Goal: Task Accomplishment & Management: Use online tool/utility

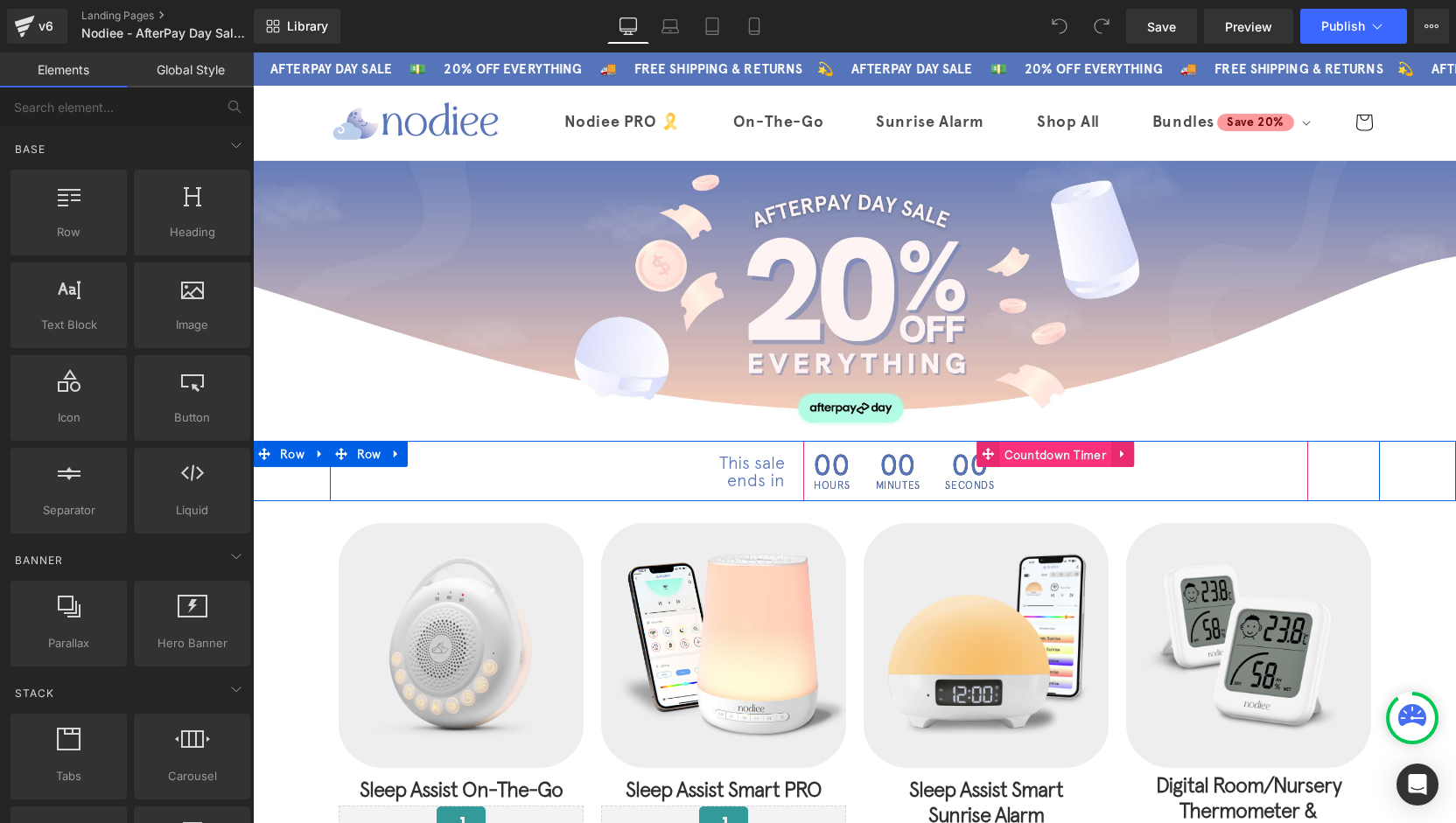
click at [1052, 452] on span "Countdown Timer" at bounding box center [1056, 455] width 112 height 26
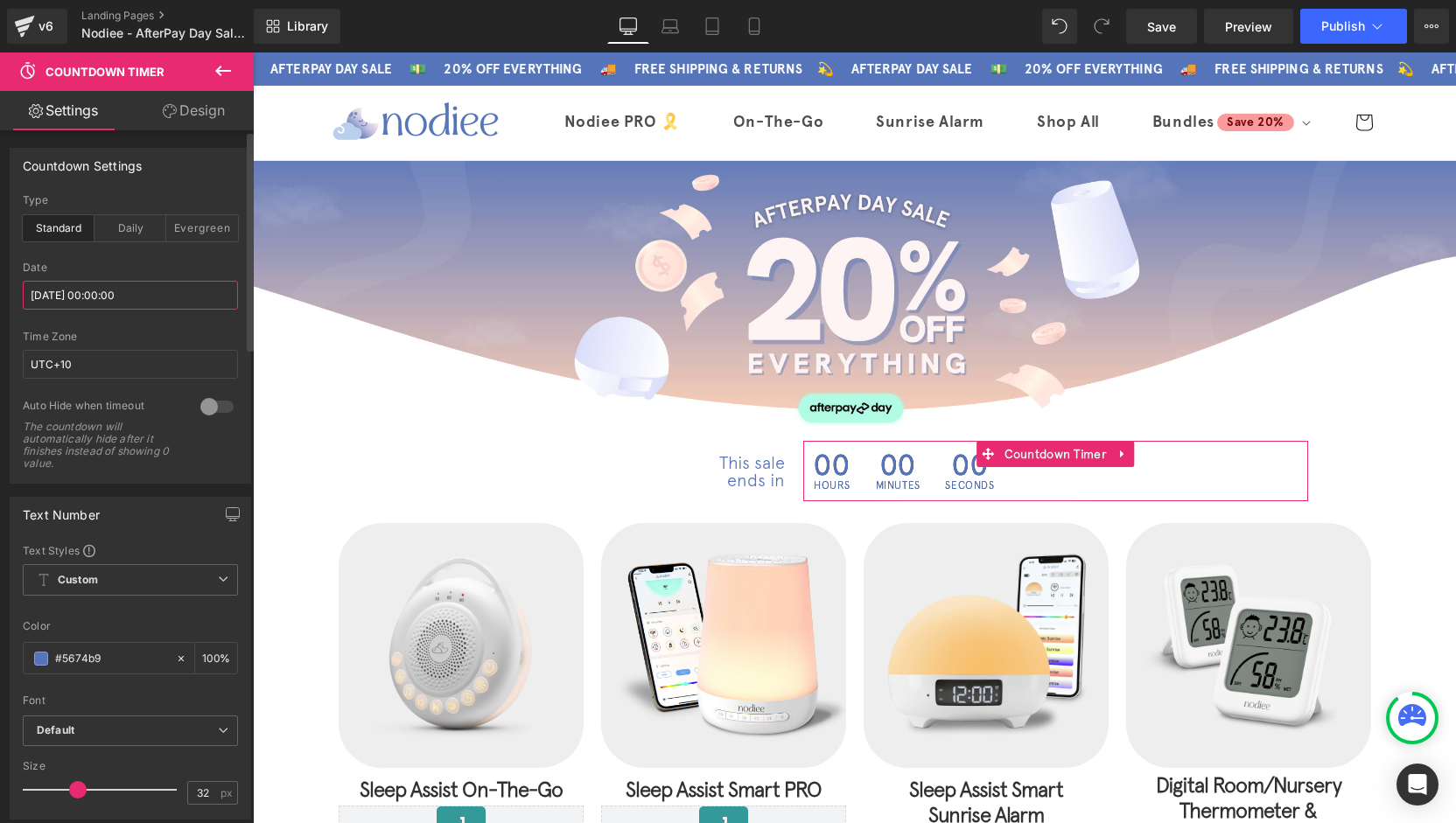
click at [88, 298] on input "2025/08/18 00:00:00" at bounding box center [131, 294] width 216 height 29
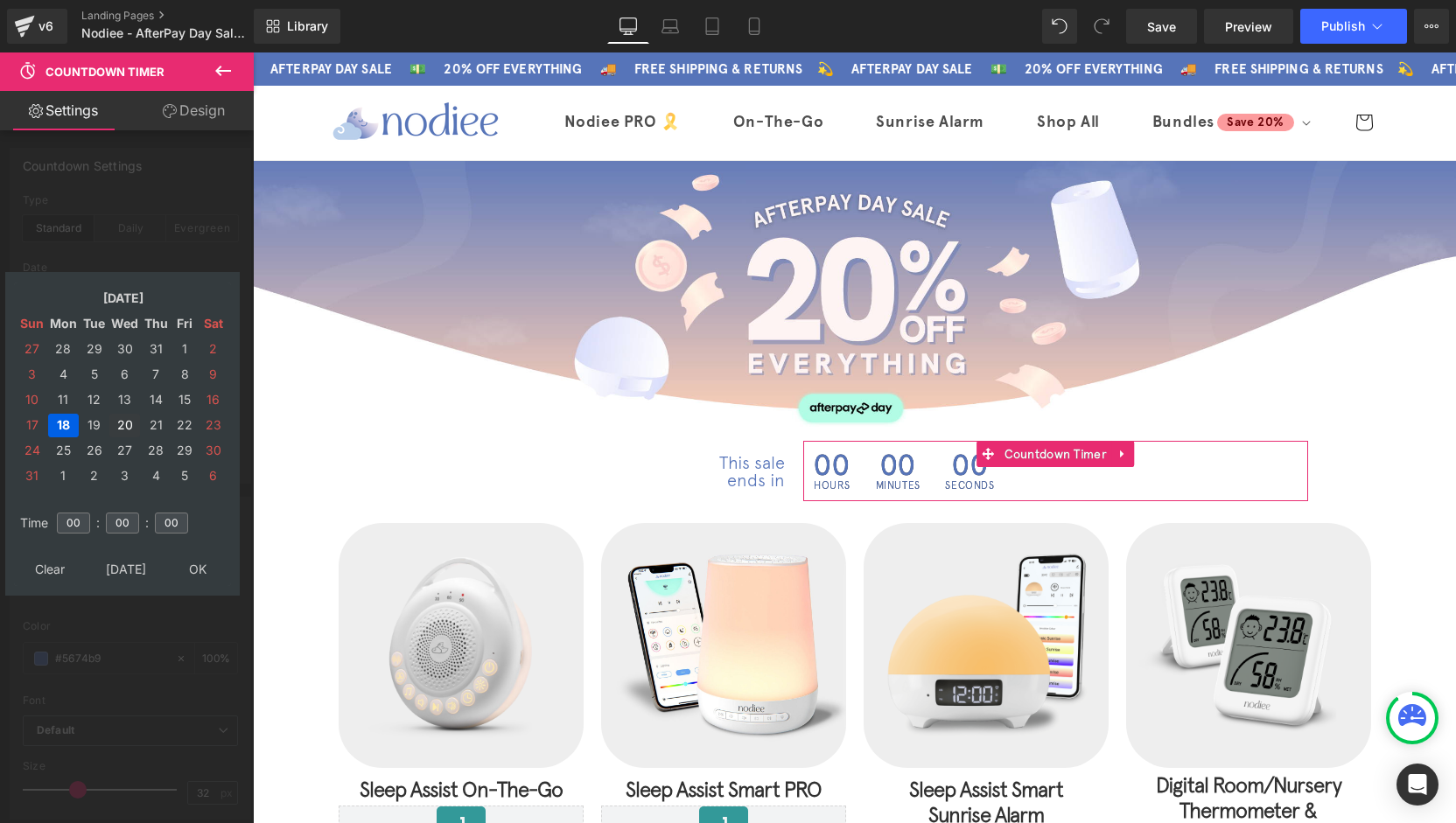
click at [132, 424] on td "20" at bounding box center [125, 426] width 31 height 24
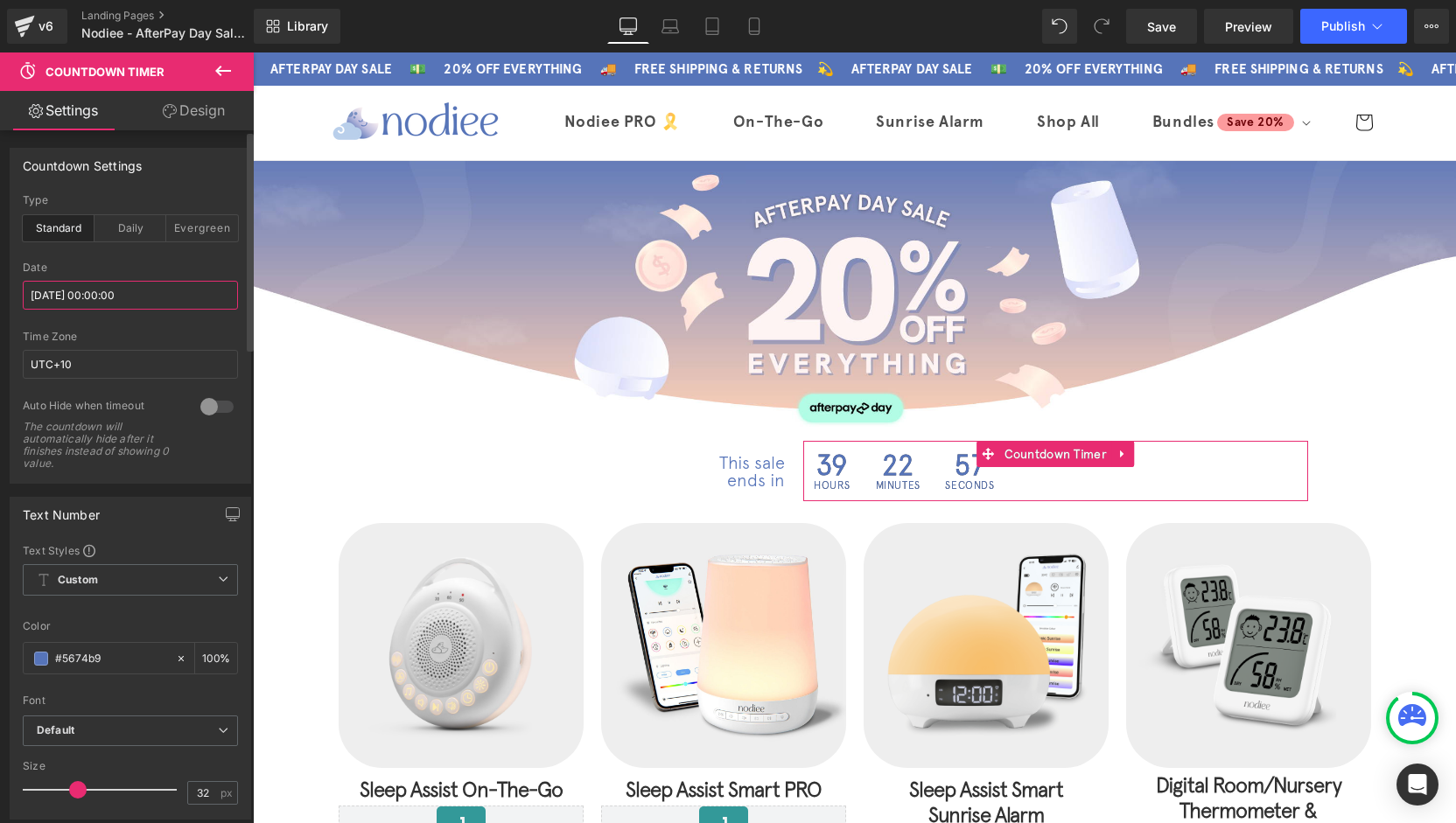
click at [76, 293] on input "2025/08/18 00:00:00" at bounding box center [131, 294] width 216 height 29
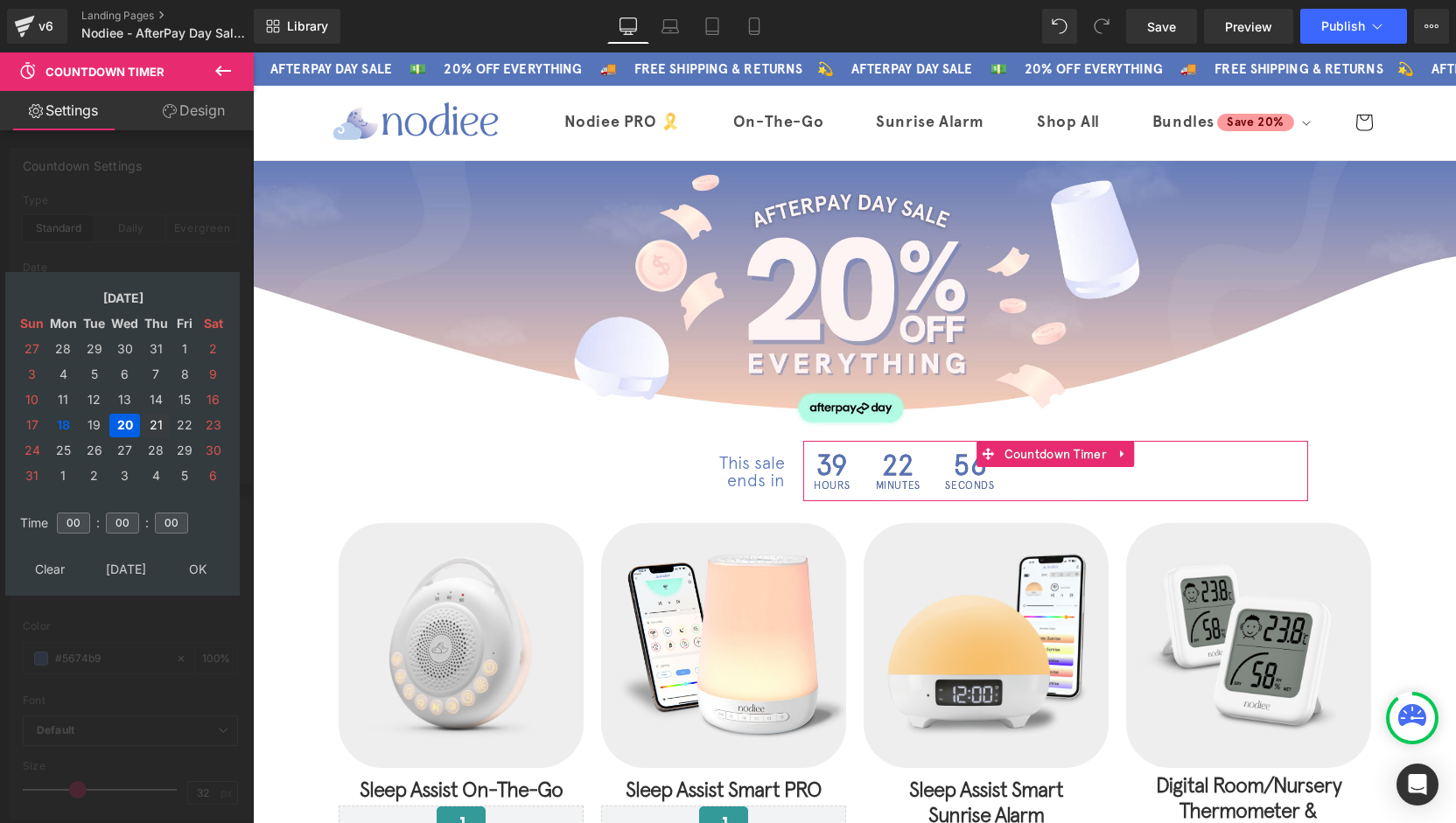
click at [144, 422] on td "21" at bounding box center [156, 426] width 28 height 24
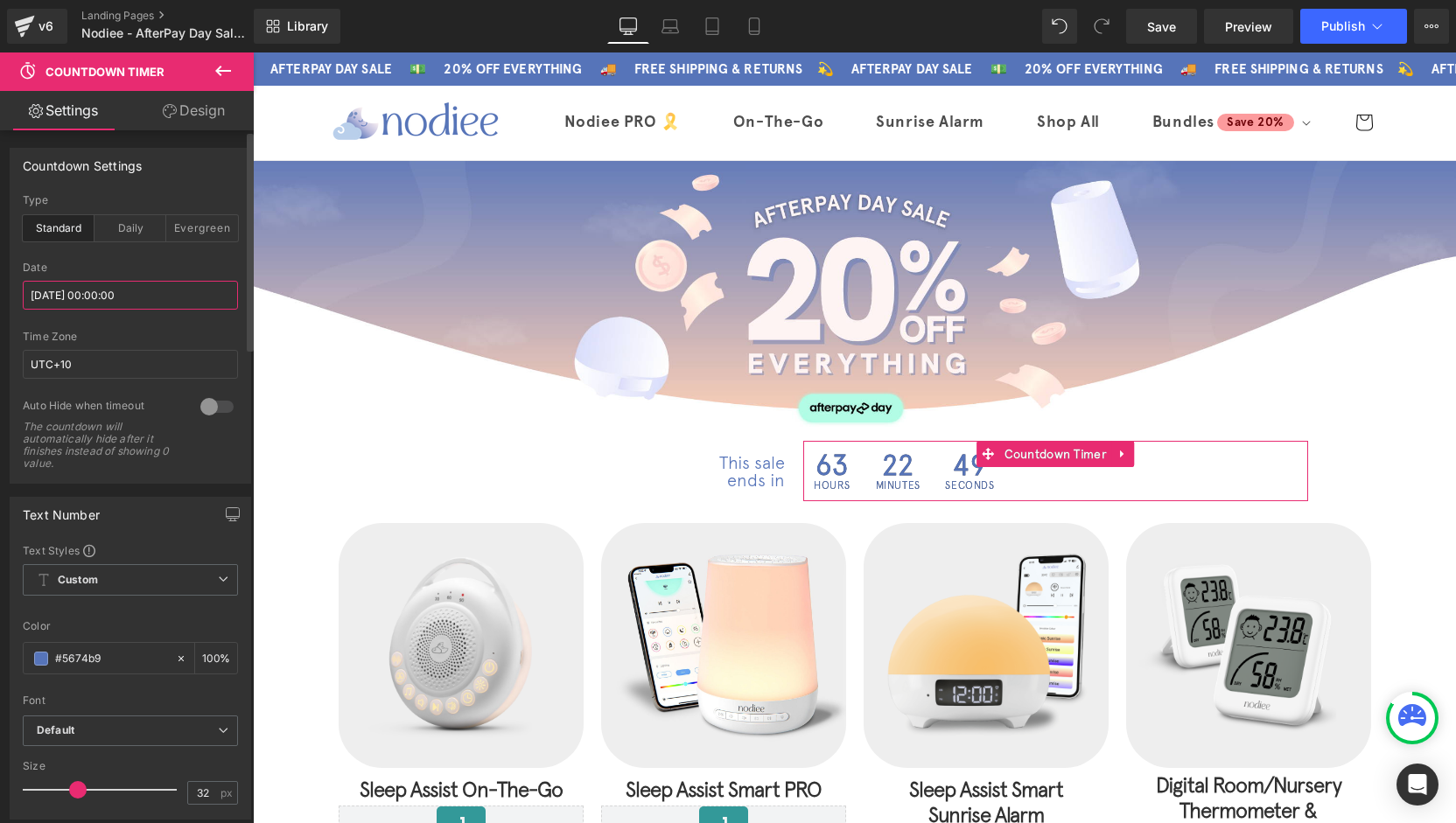
click at [81, 294] on input "2025/08/18 00:00:00" at bounding box center [131, 294] width 216 height 29
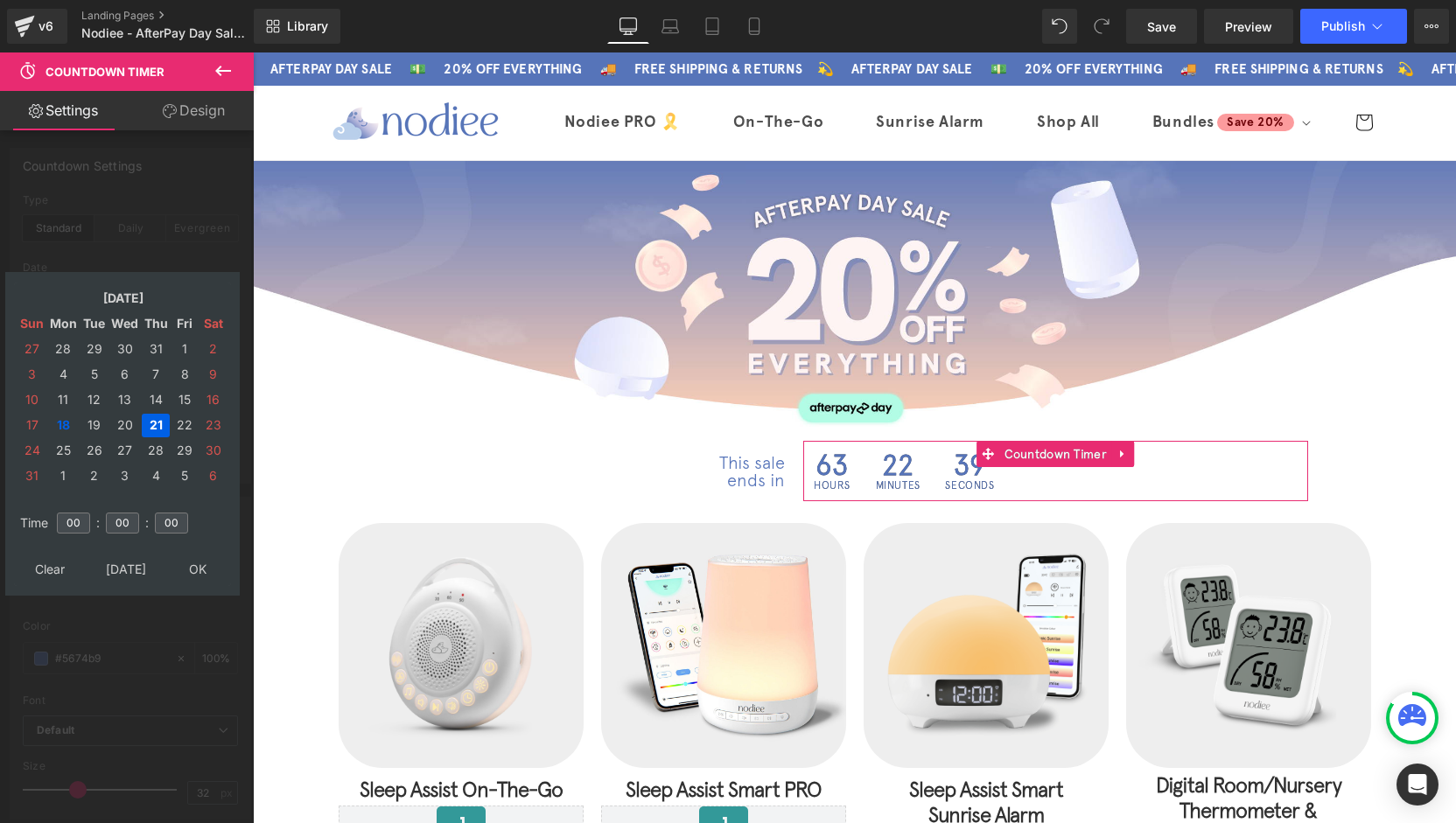
click at [159, 428] on td "21" at bounding box center [156, 426] width 28 height 24
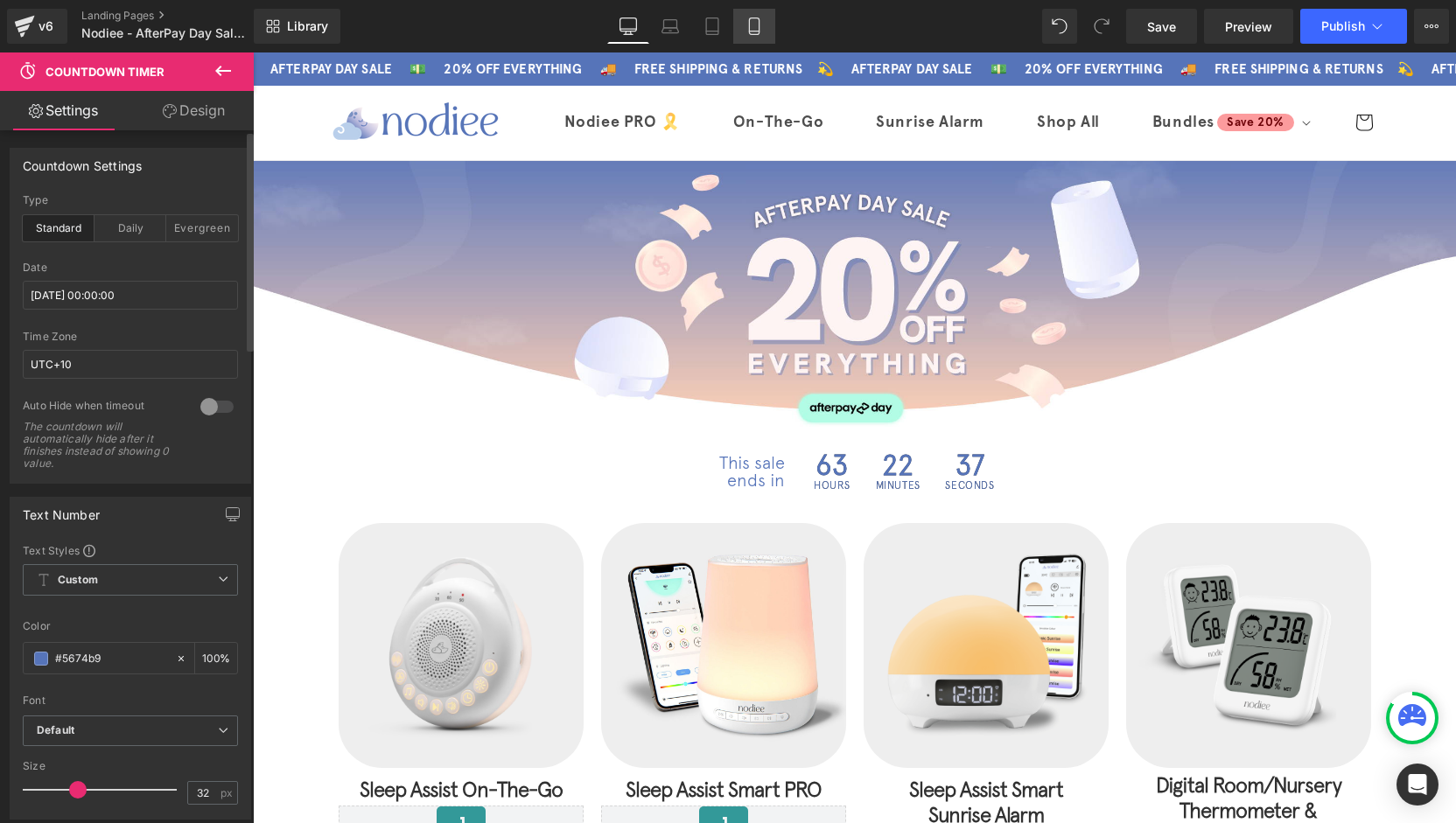
click at [743, 26] on link "Mobile" at bounding box center [754, 26] width 42 height 35
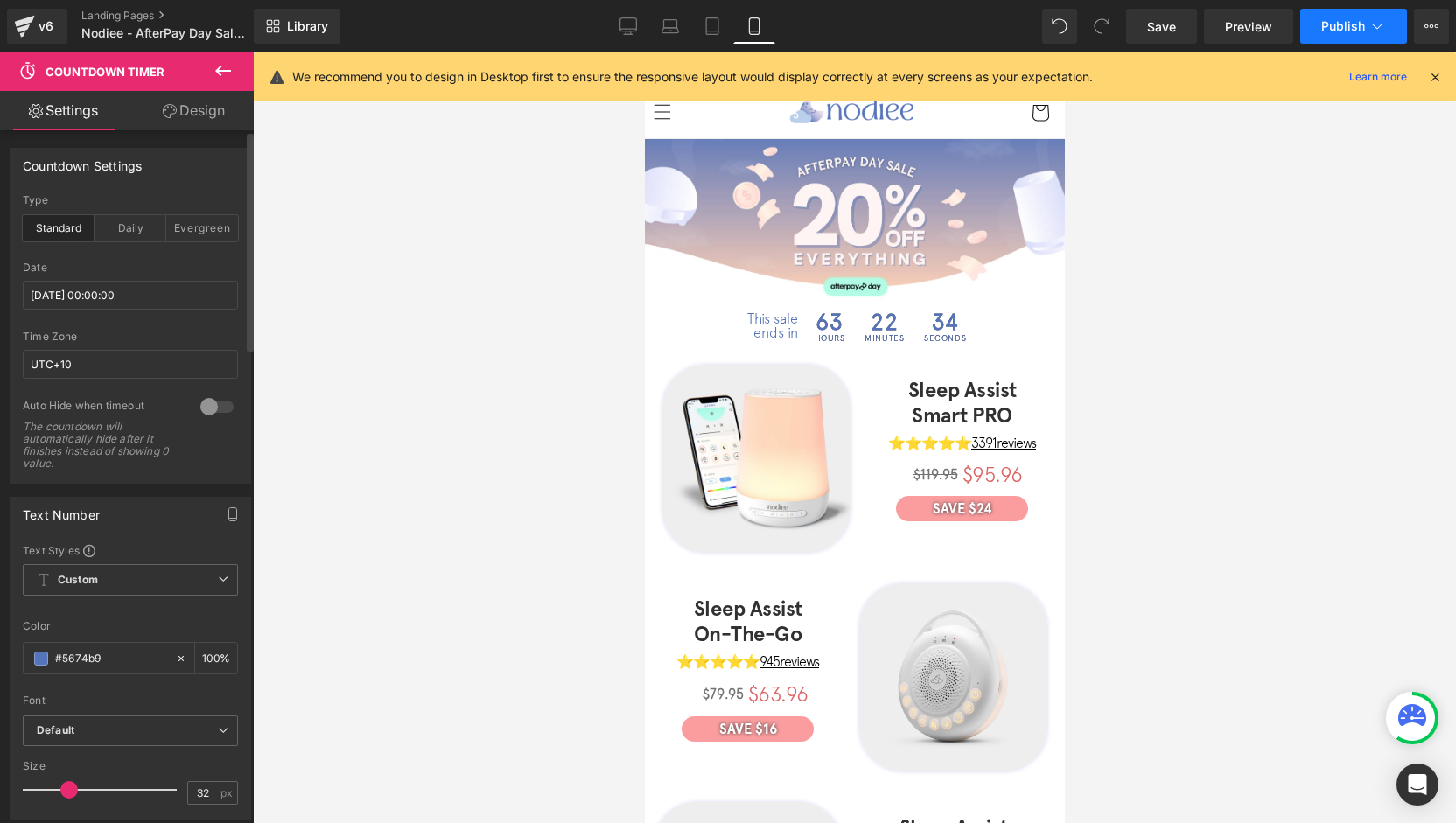
click at [1333, 32] on span "Publish" at bounding box center [1343, 26] width 44 height 14
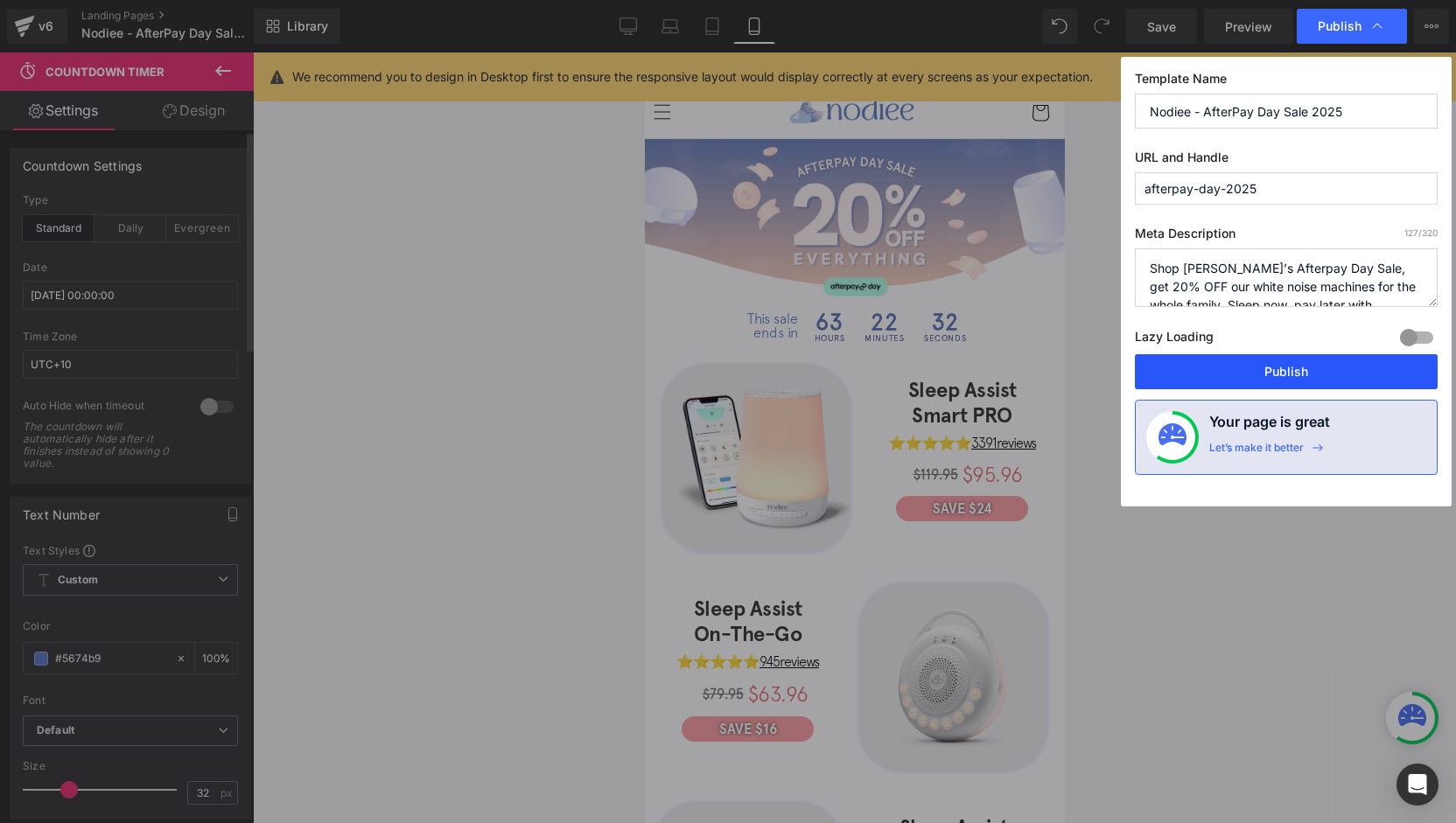
click at [1281, 372] on button "Publish" at bounding box center [1285, 371] width 302 height 35
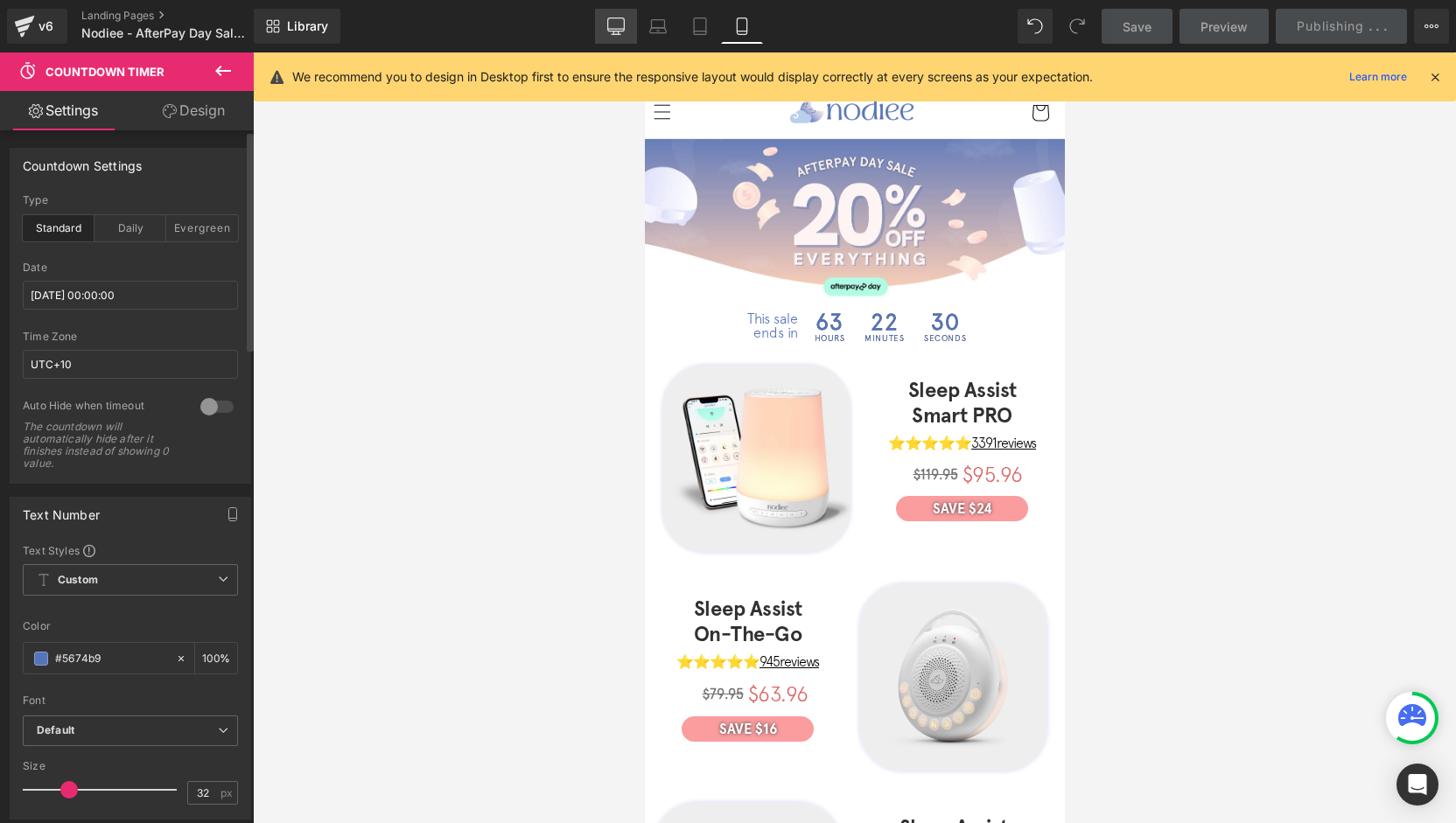
click at [609, 20] on icon at bounding box center [616, 27] width 18 height 18
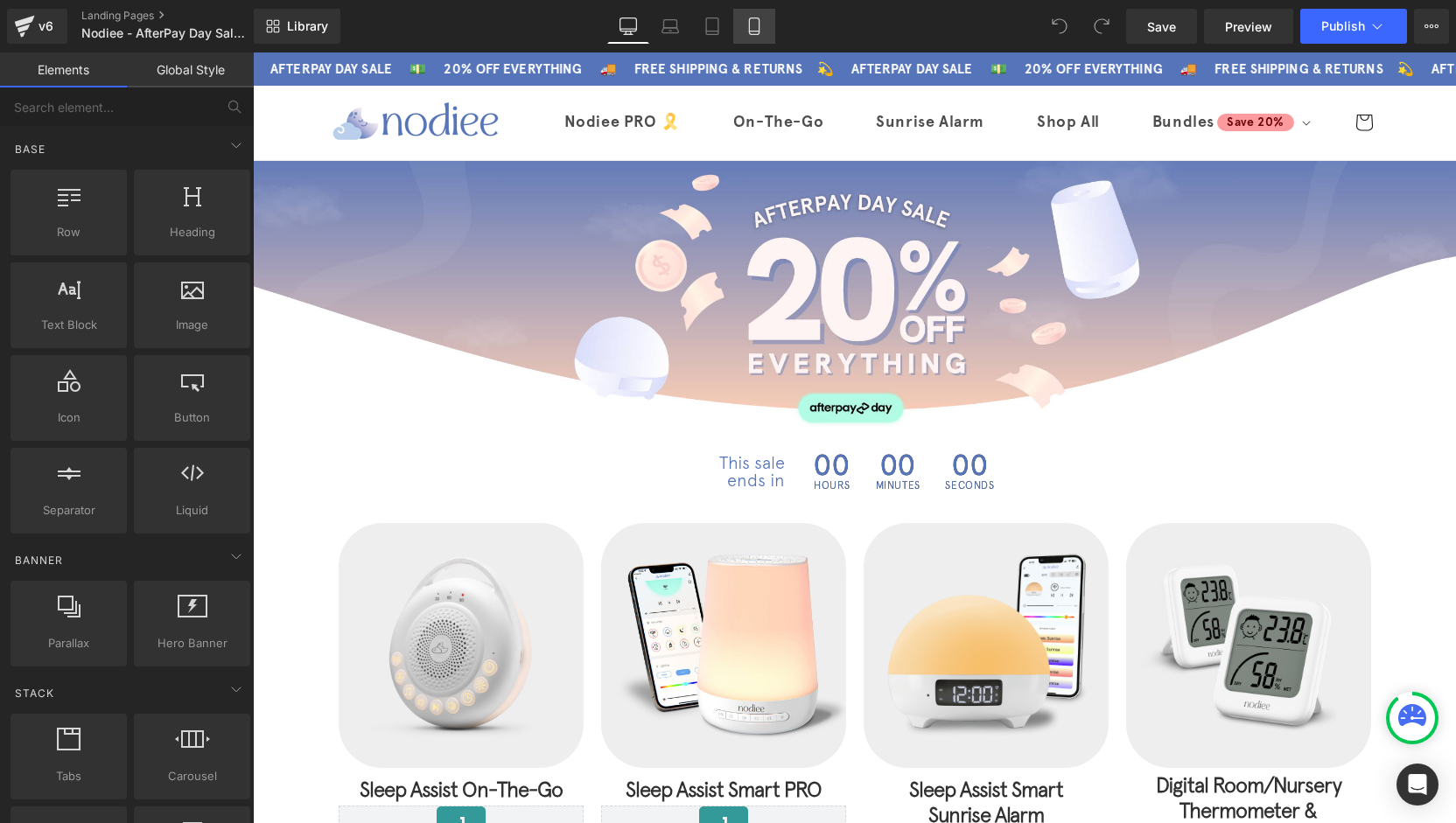
click at [757, 35] on link "Mobile" at bounding box center [754, 26] width 42 height 35
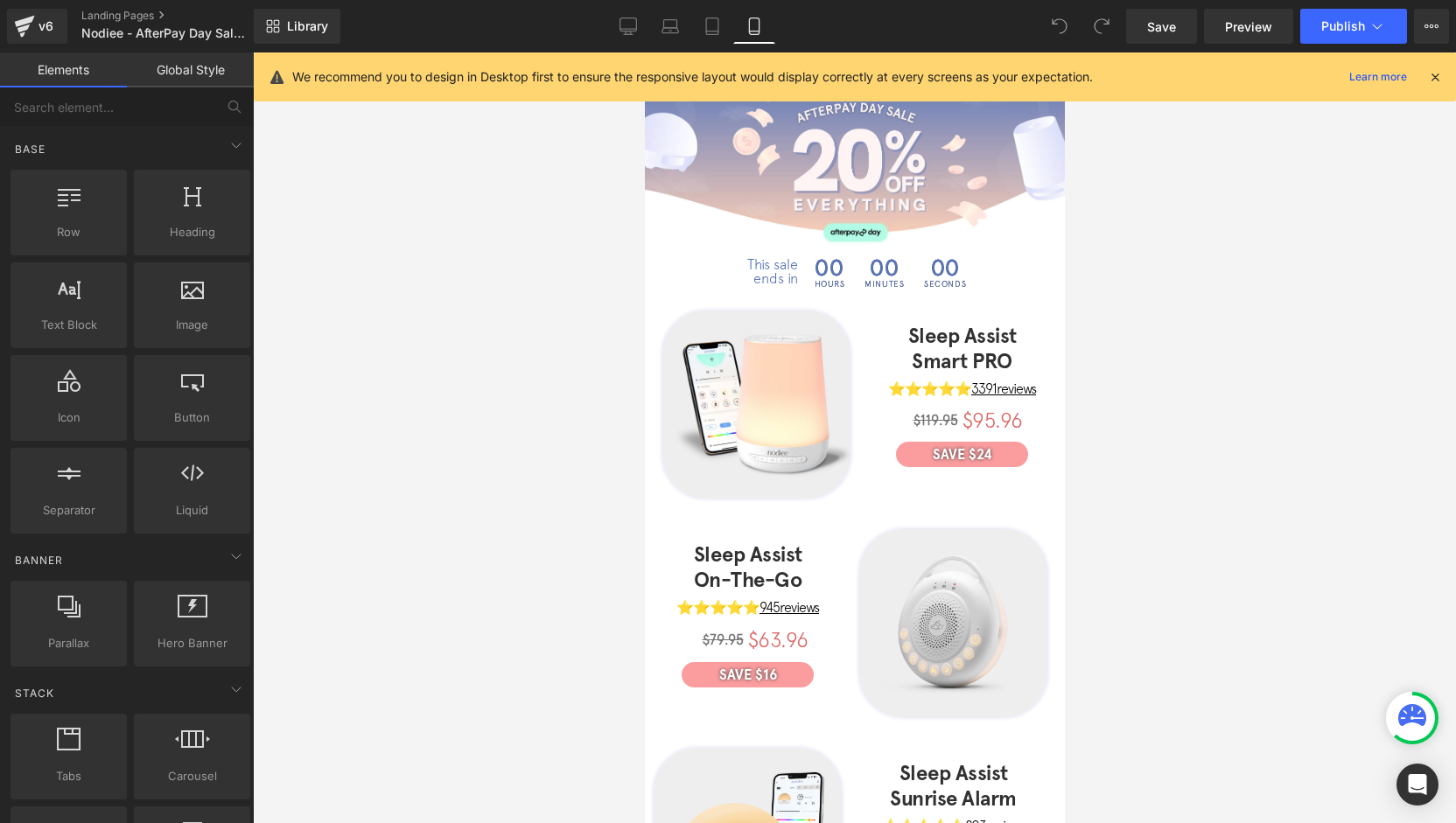
scroll to position [175, 0]
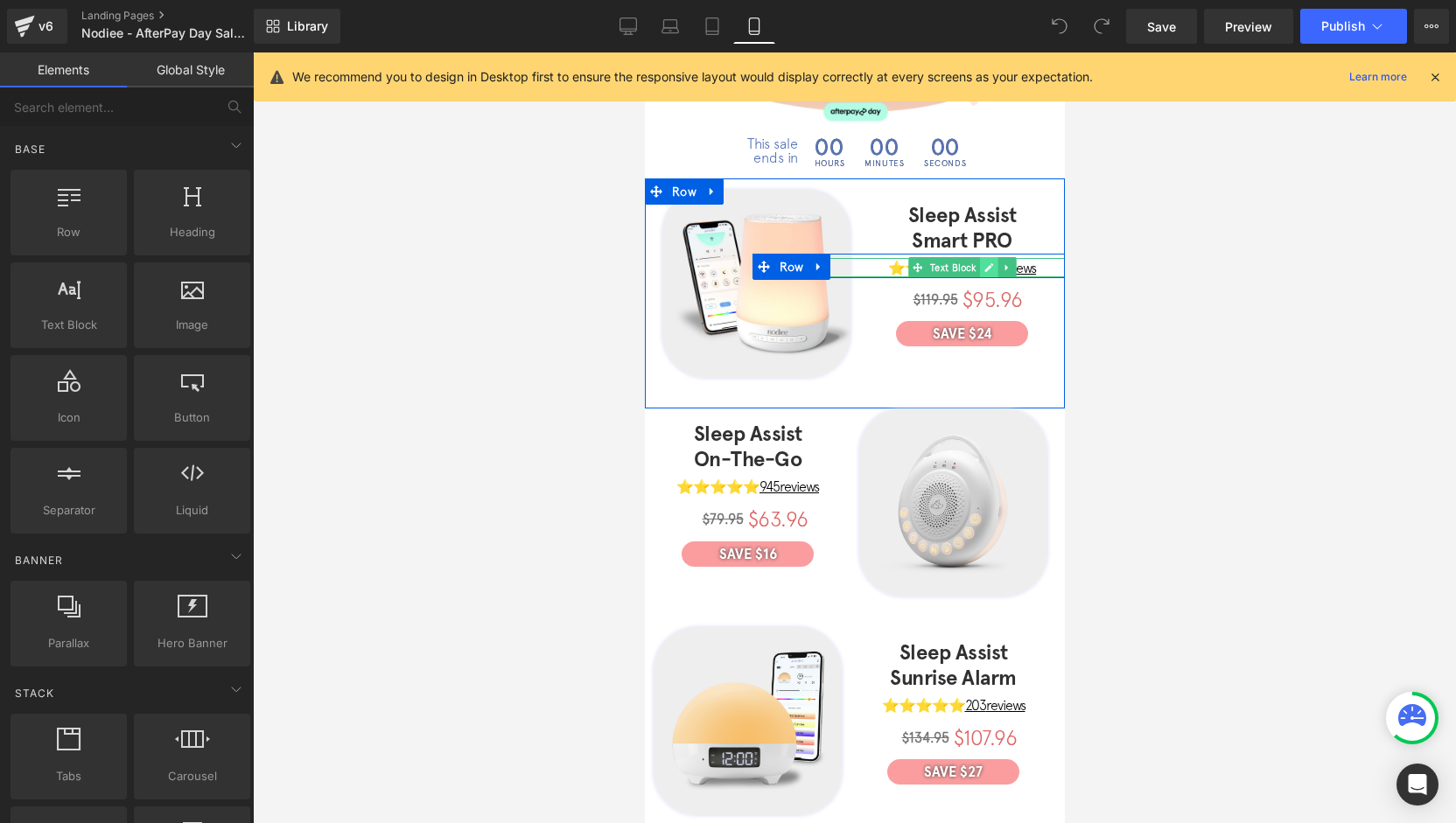
click at [983, 262] on icon at bounding box center [988, 267] width 10 height 11
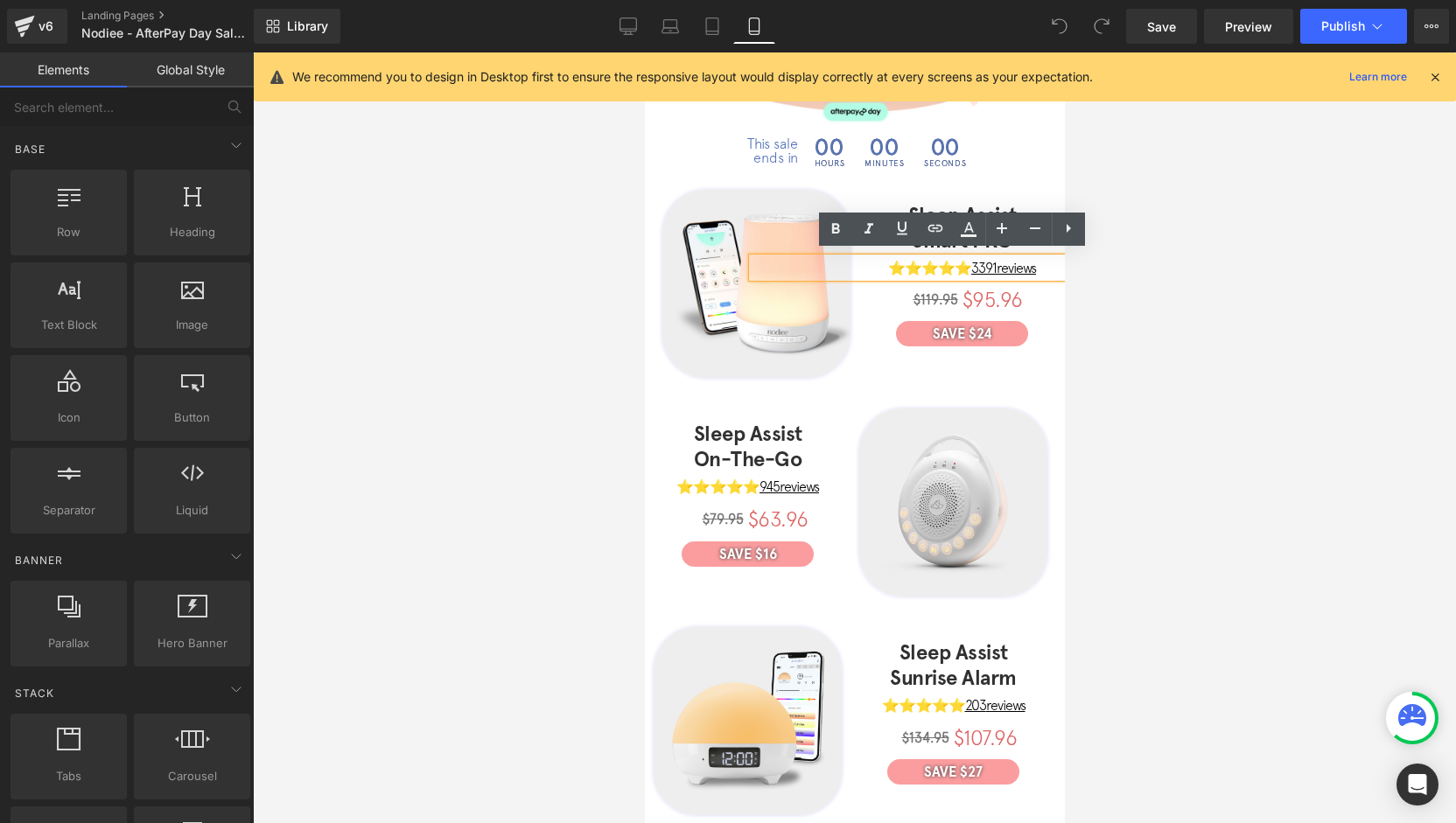
click at [996, 263] on span "reviews" at bounding box center [1015, 267] width 39 height 16
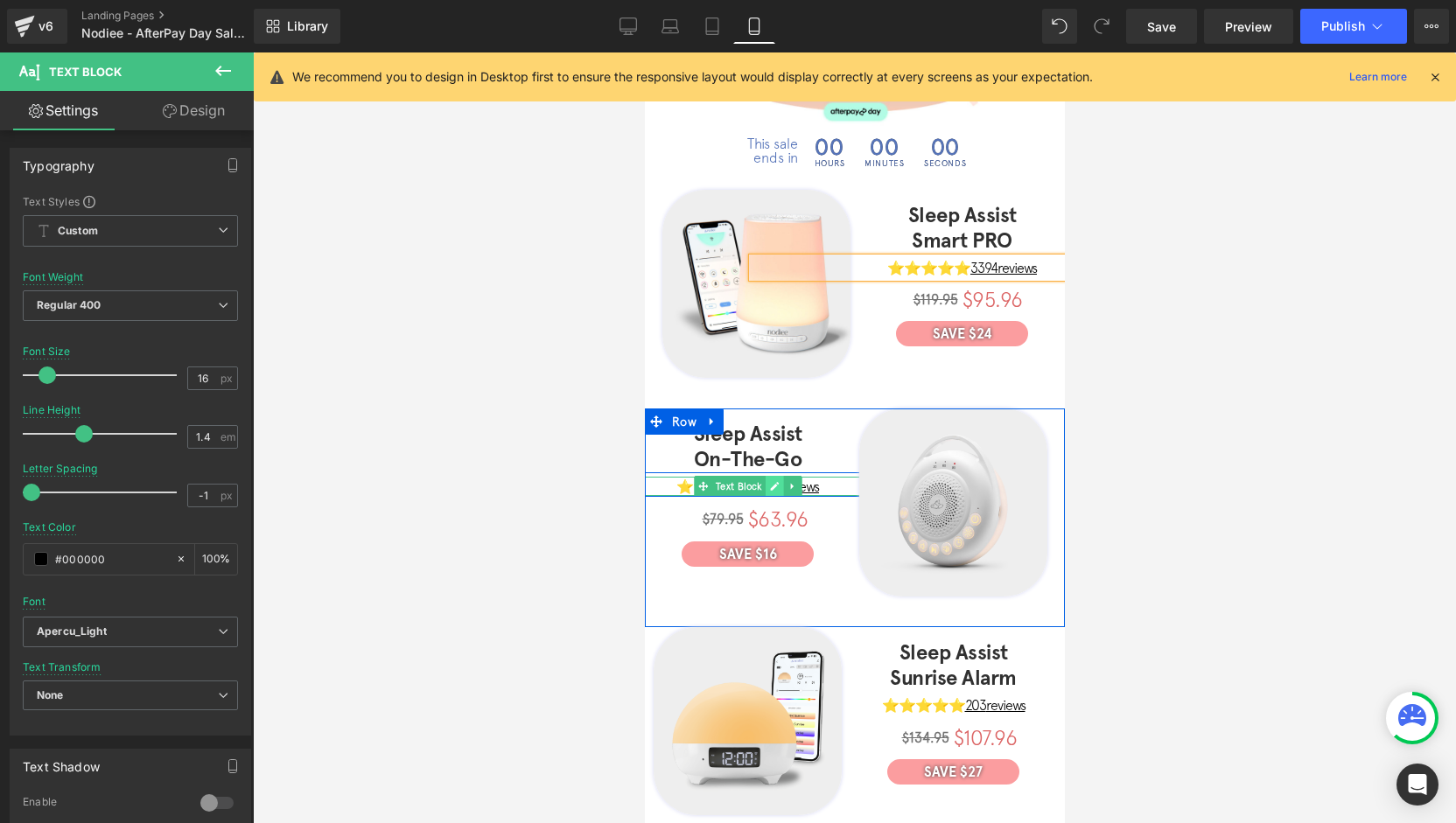
click at [769, 482] on icon at bounding box center [773, 486] width 9 height 9
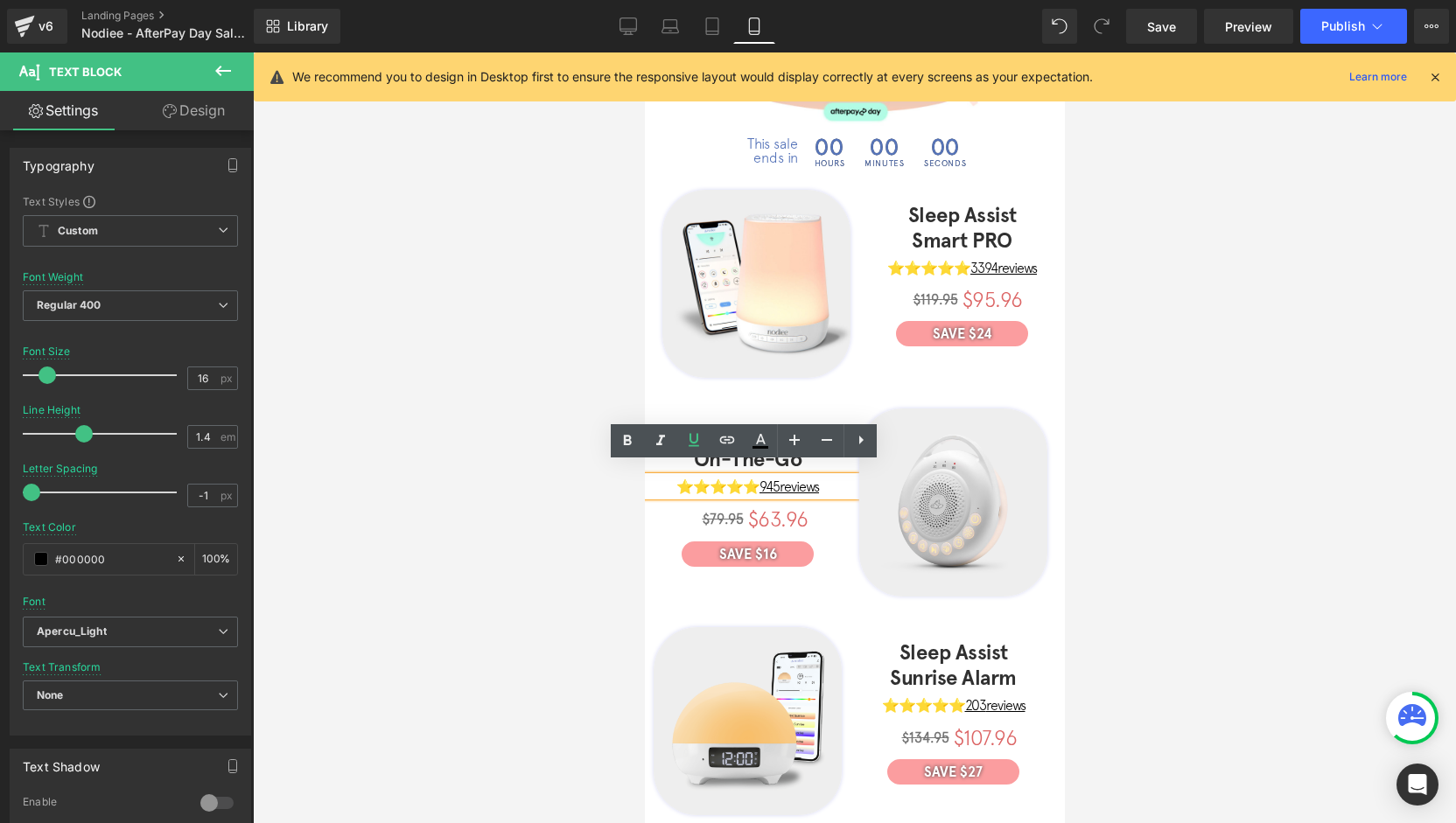
click at [778, 479] on u "945 reviews" at bounding box center [788, 487] width 60 height 16
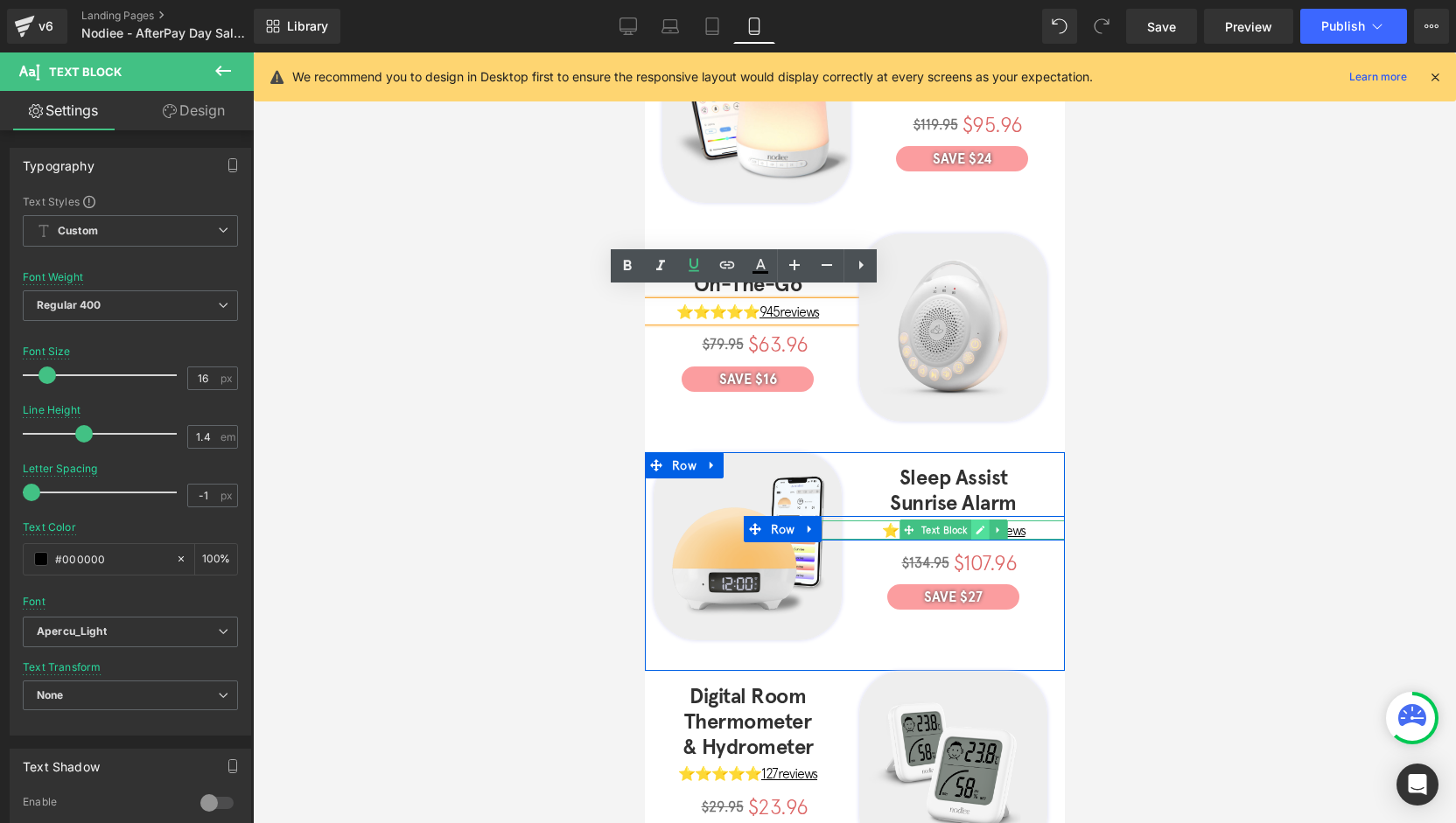
click at [975, 526] on icon at bounding box center [979, 530] width 9 height 9
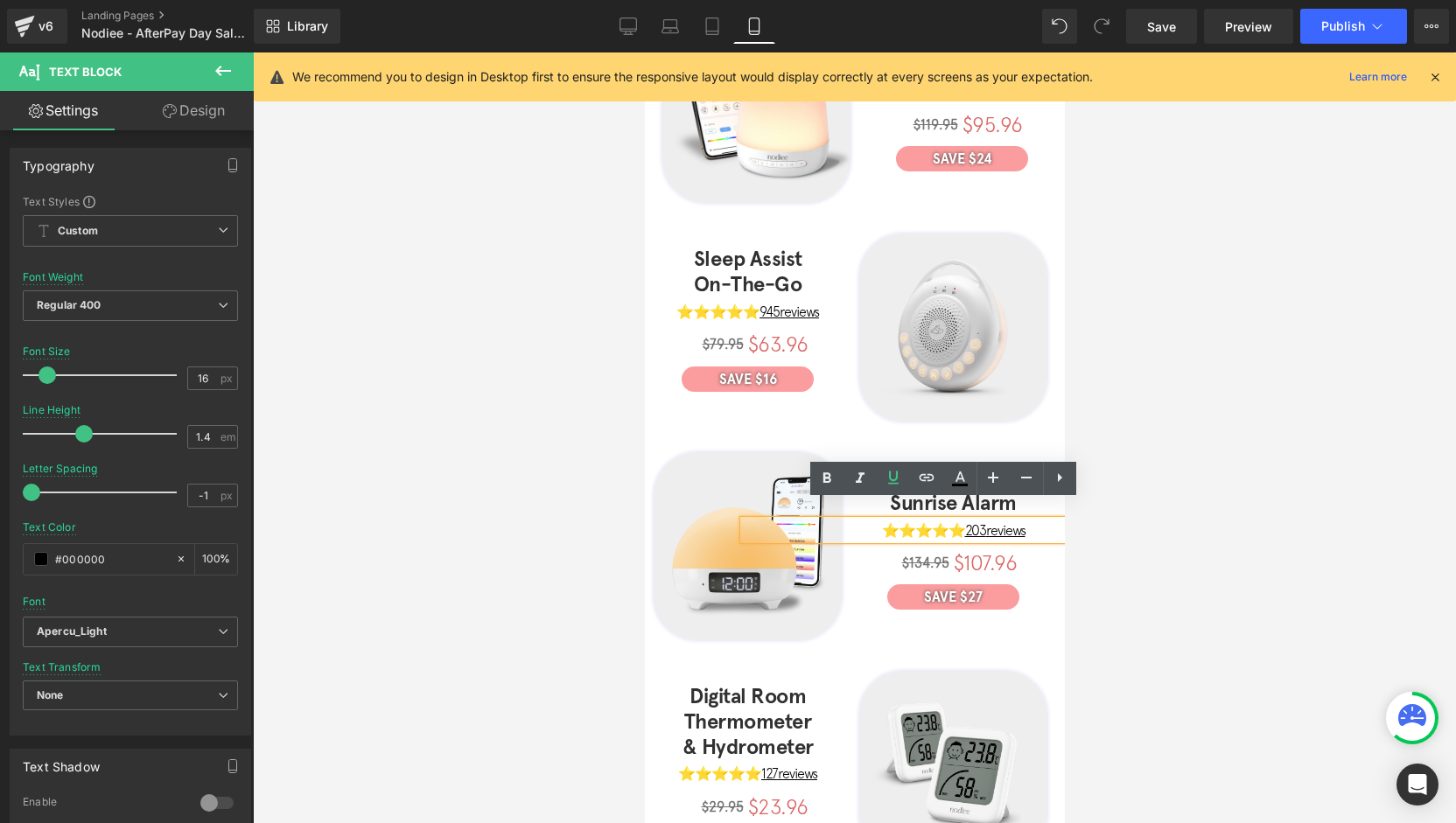
click at [978, 522] on u "203 reviews" at bounding box center [994, 530] width 60 height 16
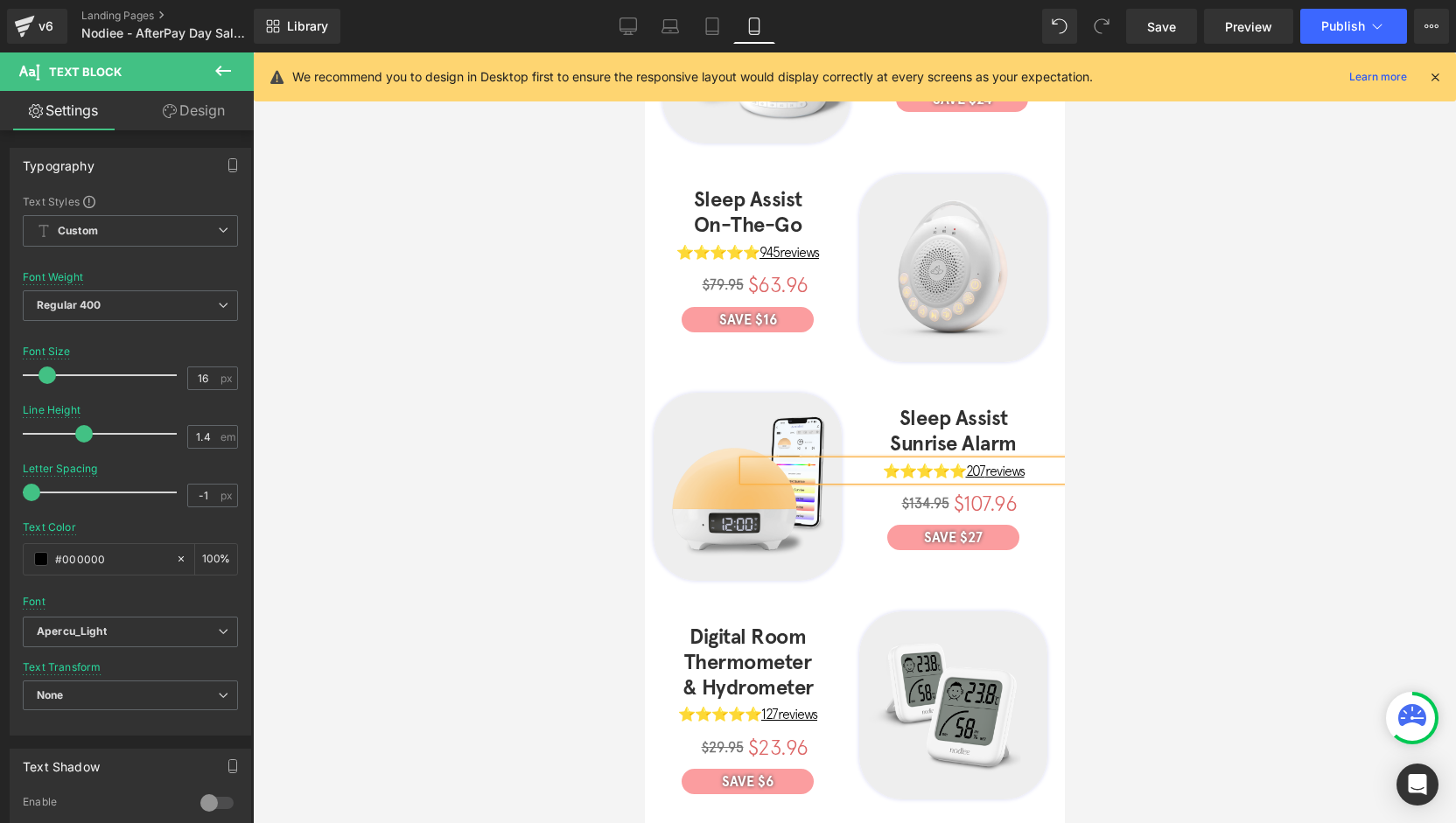
scroll to position [437, 0]
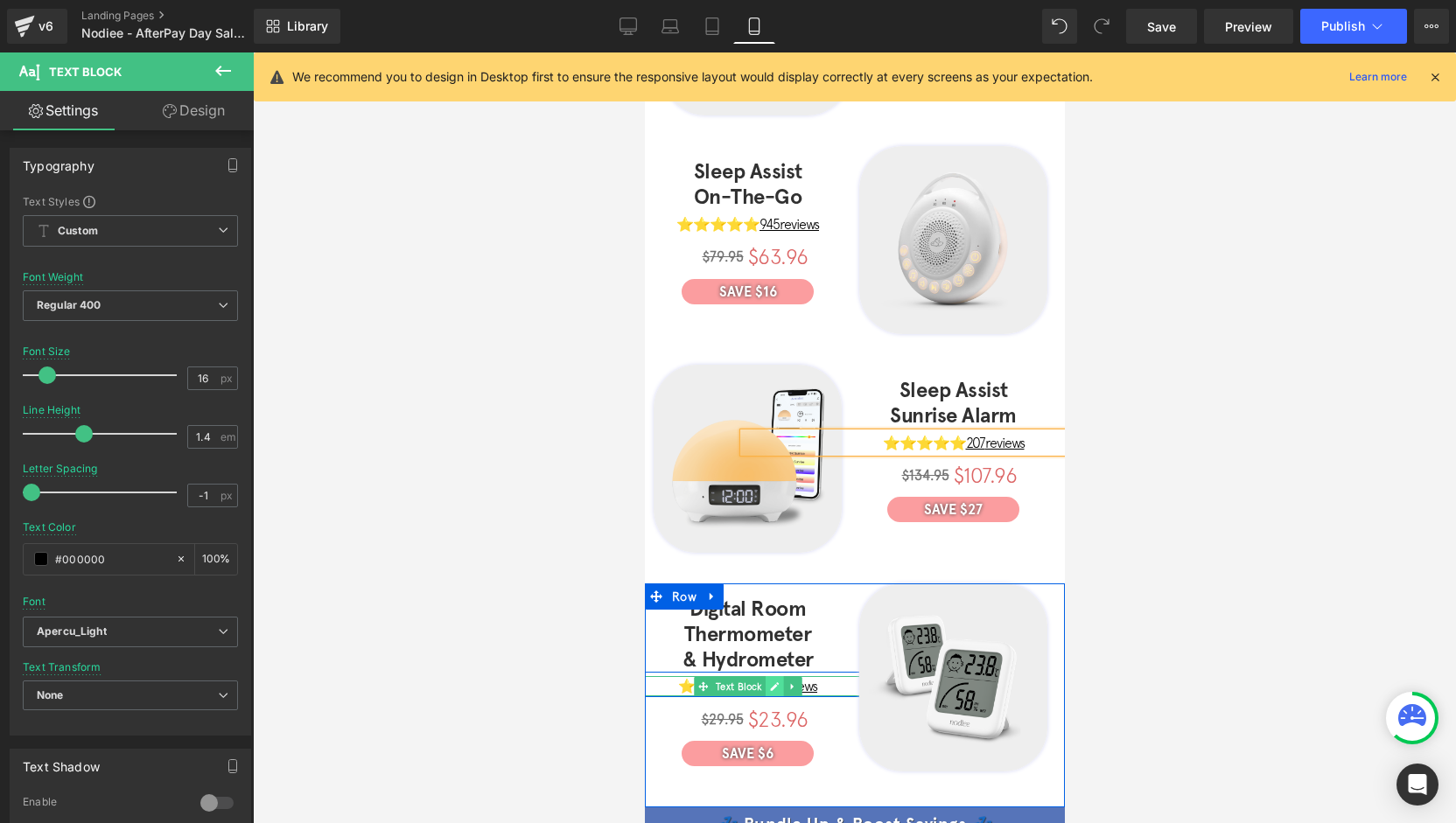
click at [777, 676] on link at bounding box center [773, 686] width 18 height 21
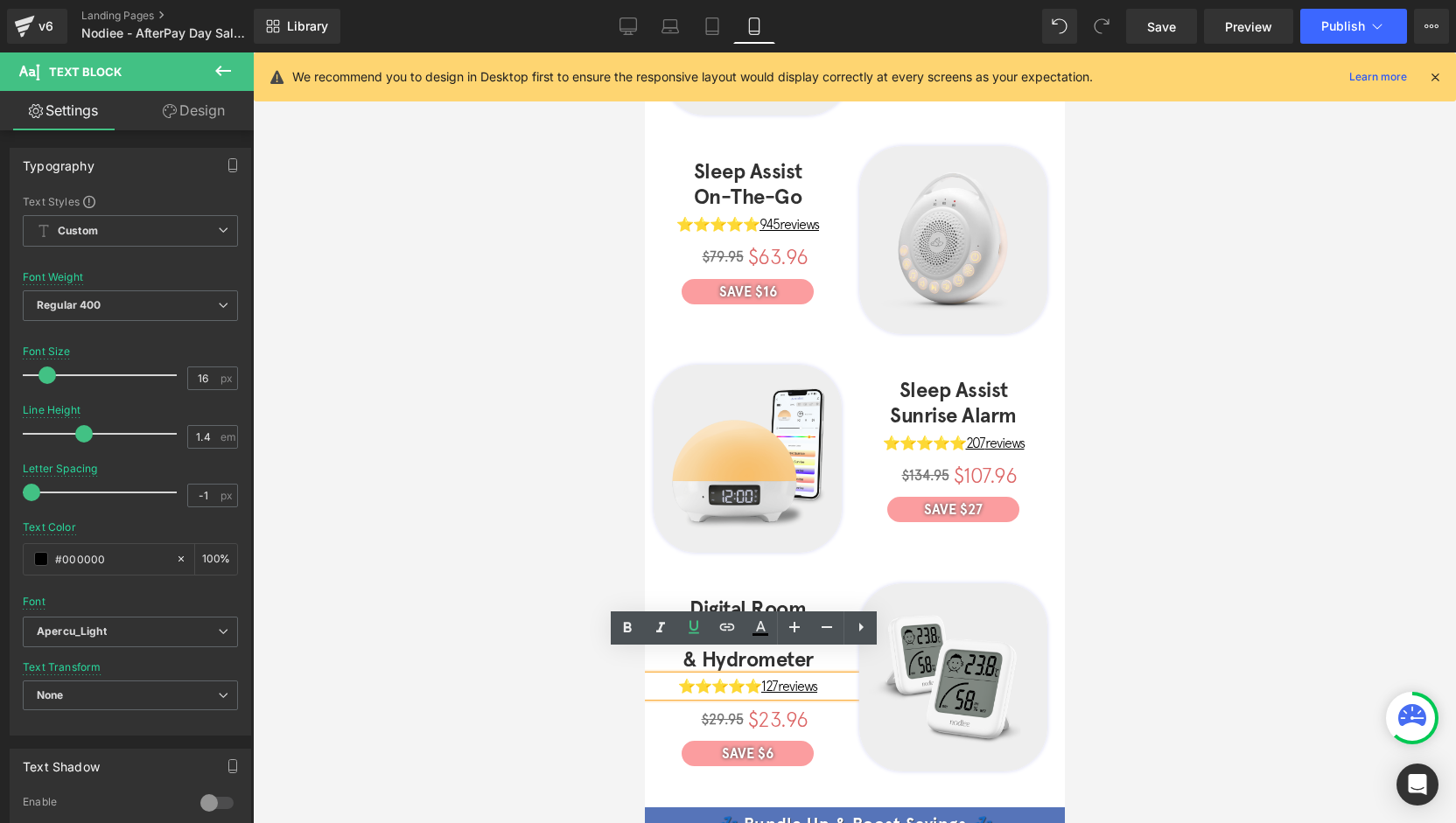
click at [775, 678] on u "127 reviews" at bounding box center [788, 686] width 56 height 16
click at [777, 678] on u "127 reviews" at bounding box center [788, 686] width 56 height 16
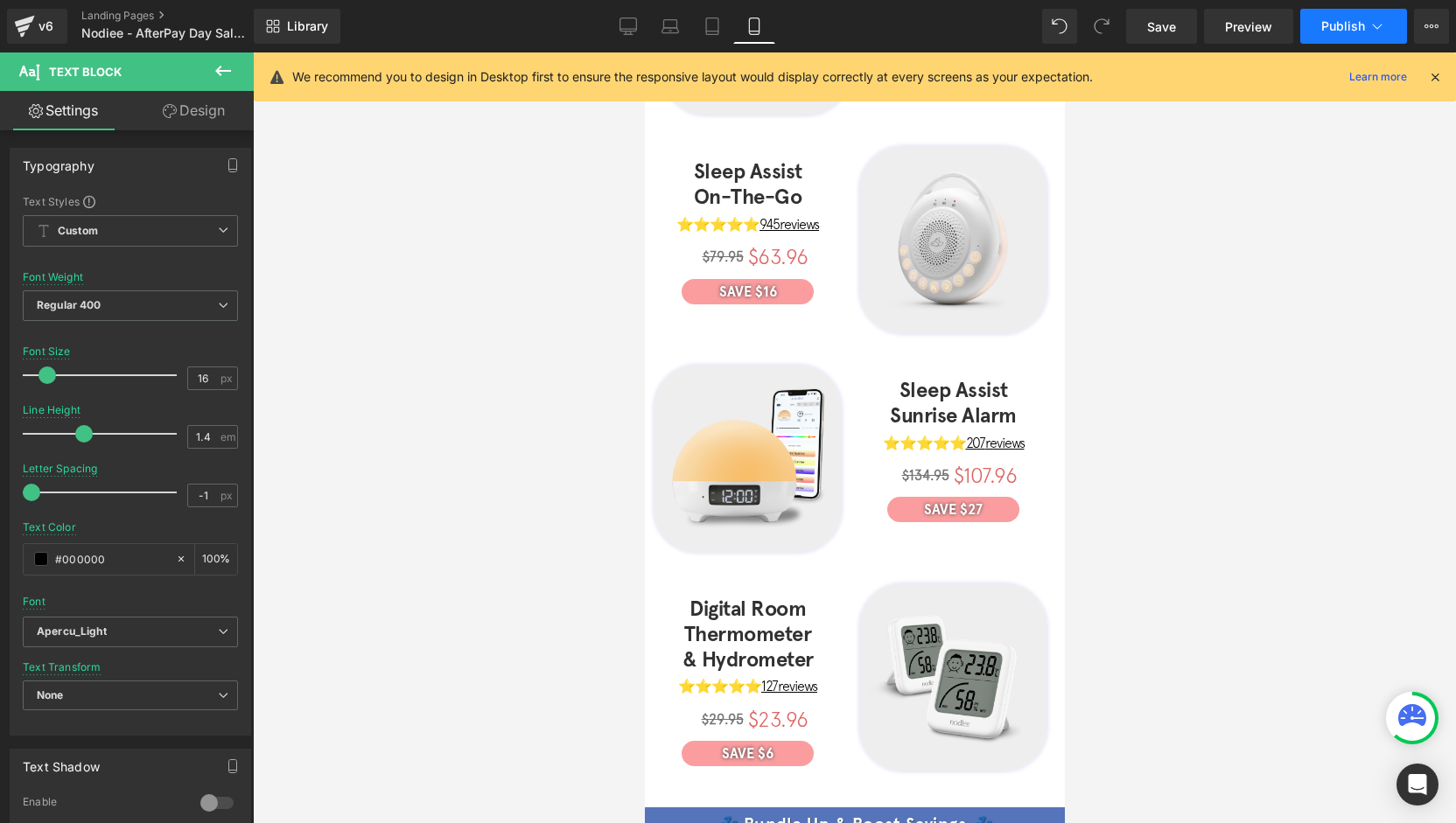
click at [1369, 15] on button "Publish" at bounding box center [1353, 26] width 107 height 35
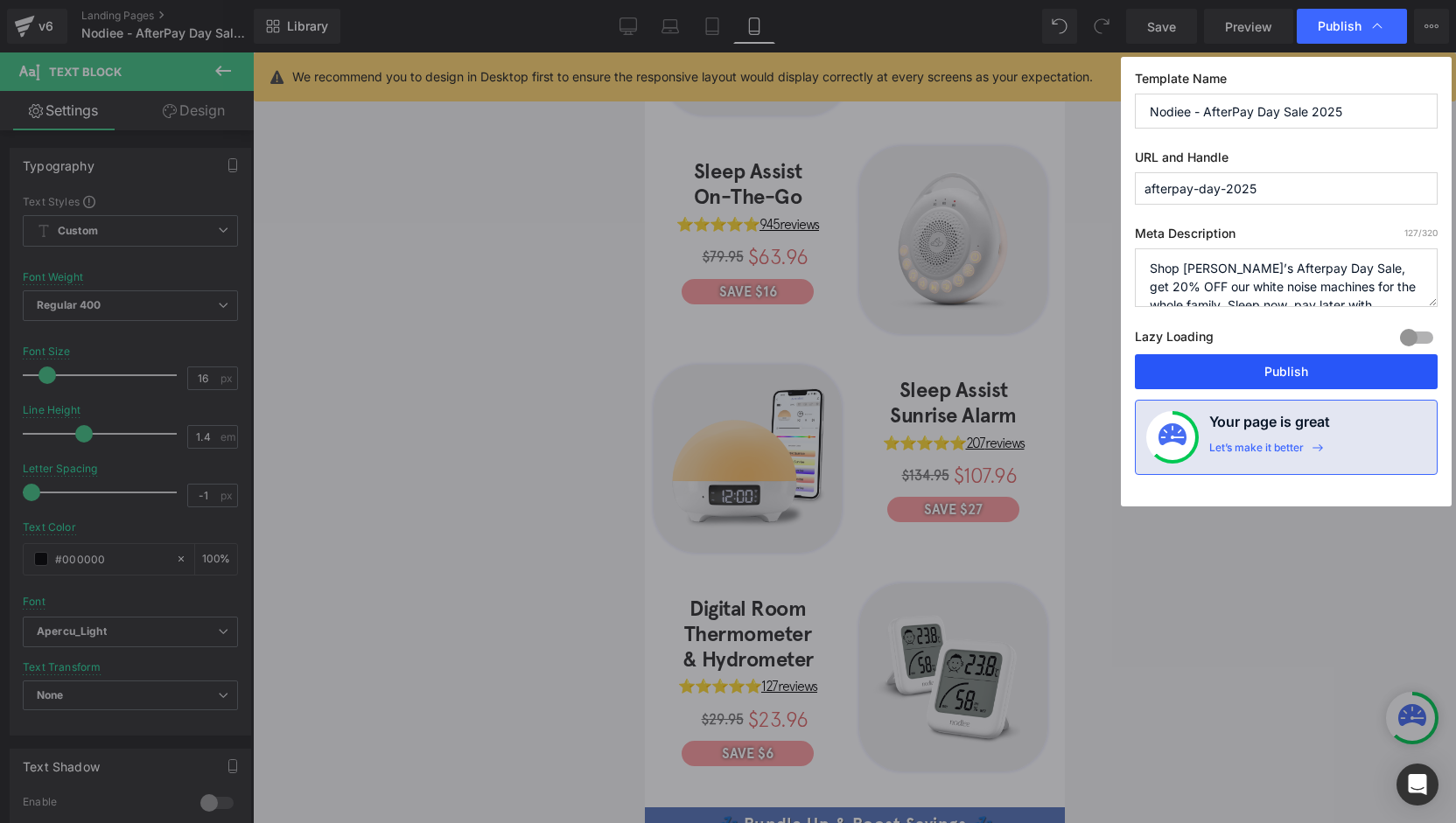
click at [1257, 366] on button "Publish" at bounding box center [1285, 371] width 302 height 35
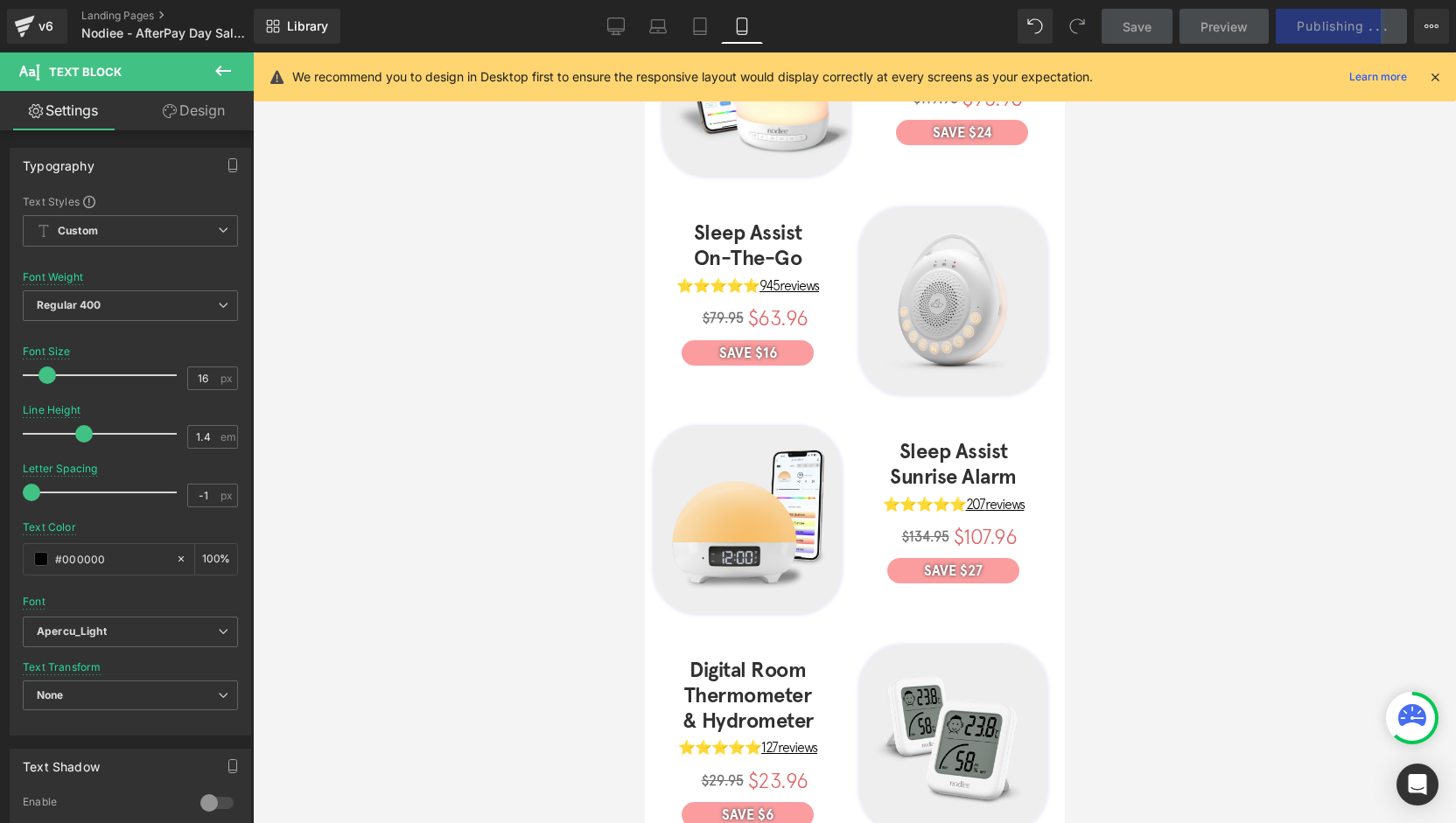
scroll to position [0, 0]
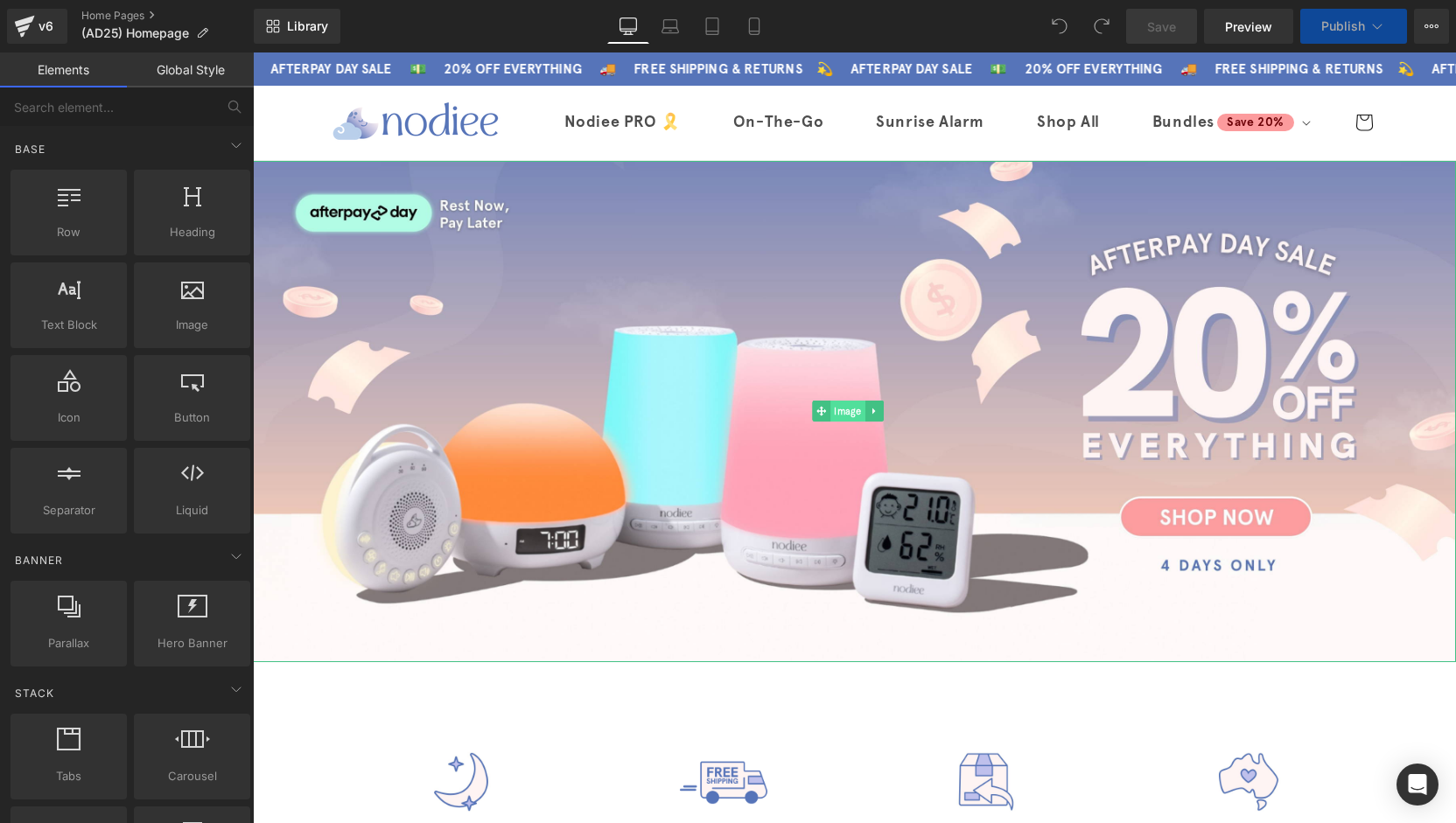
click at [840, 408] on span "Image" at bounding box center [847, 411] width 35 height 21
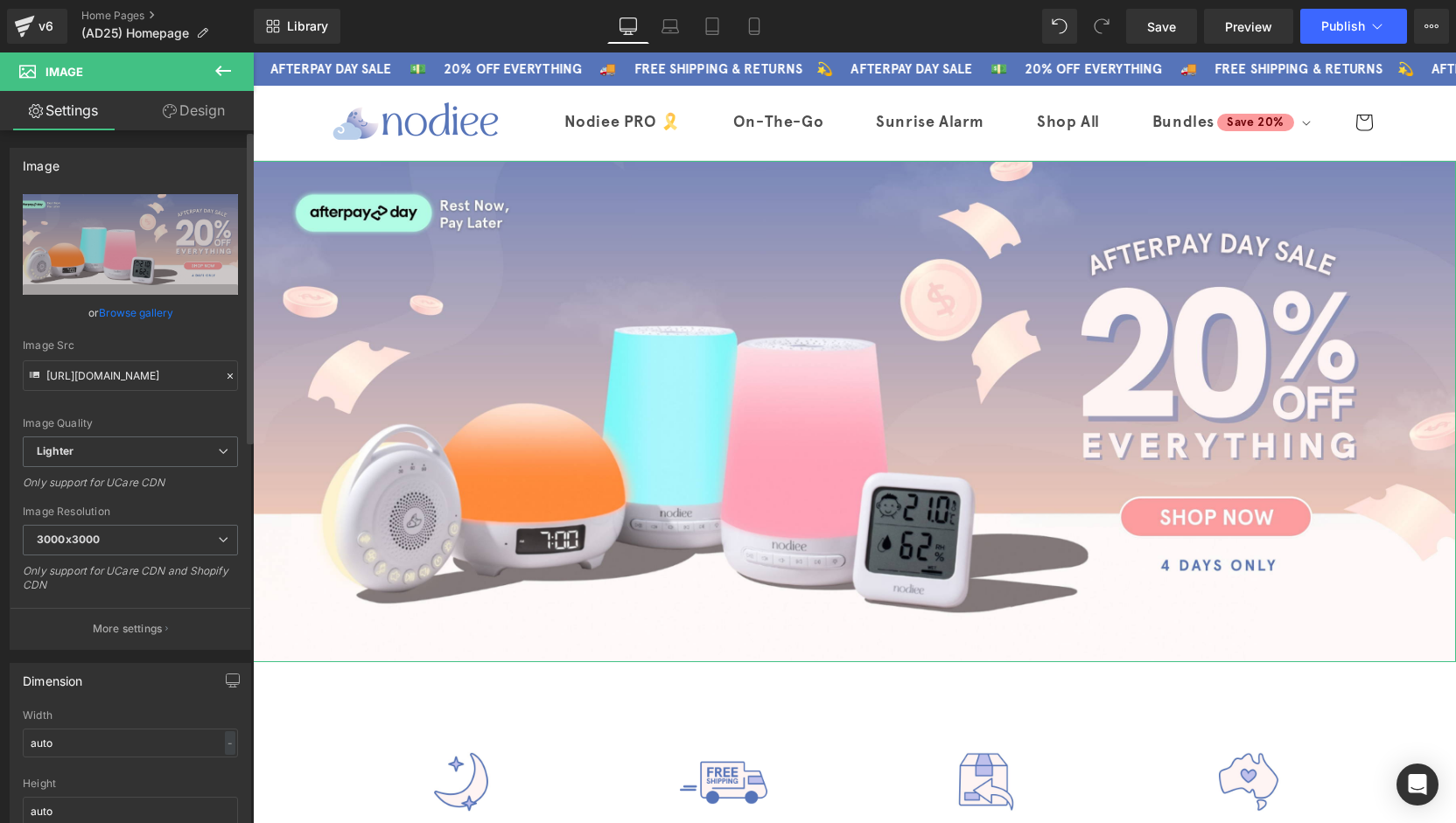
click at [144, 313] on link "Browse gallery" at bounding box center [136, 312] width 75 height 31
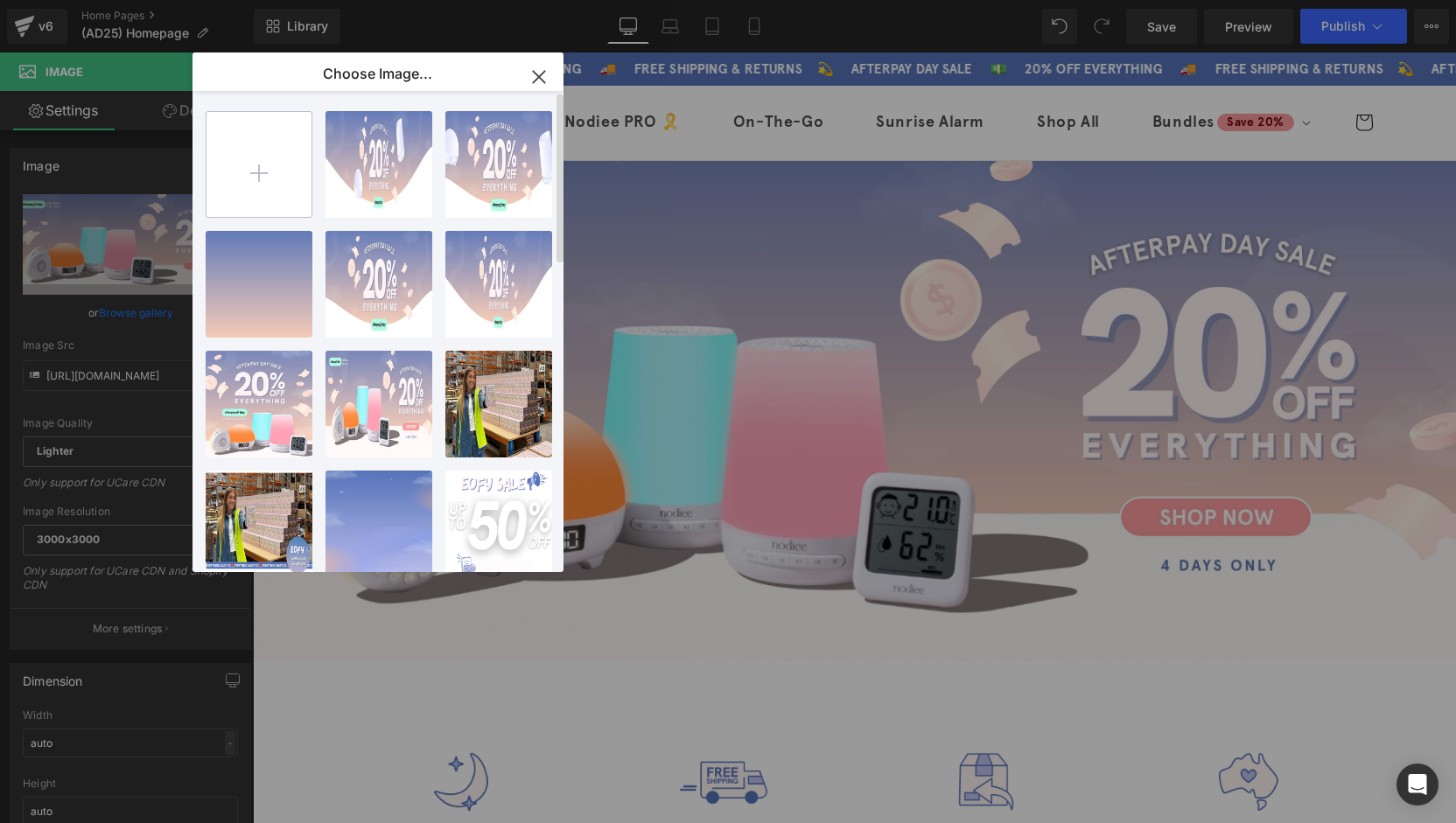
click at [280, 169] on input "file" at bounding box center [258, 164] width 105 height 105
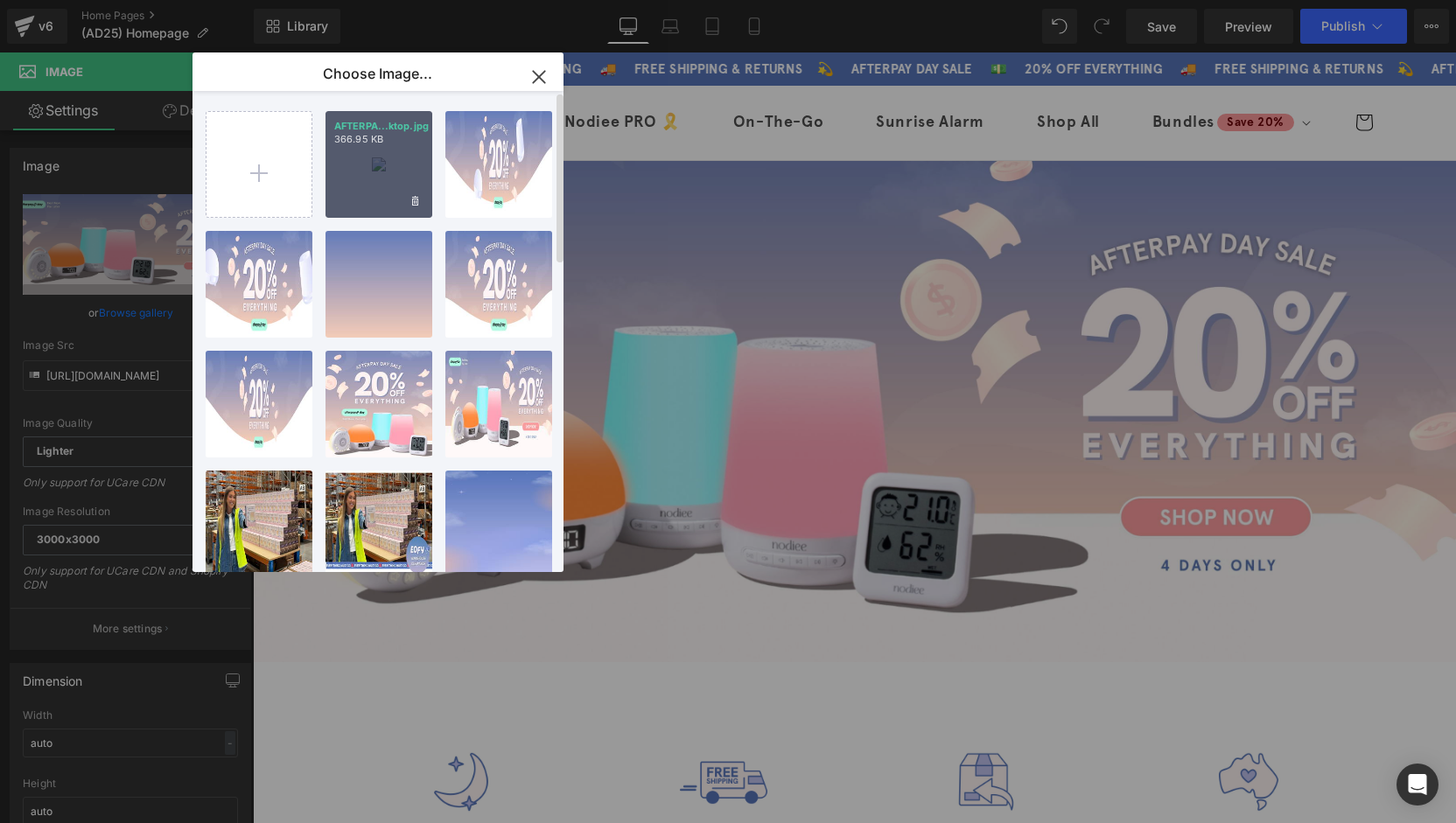
click at [381, 175] on div "AFTERPA...ktop.jpg 366.95 KB" at bounding box center [378, 164] width 107 height 107
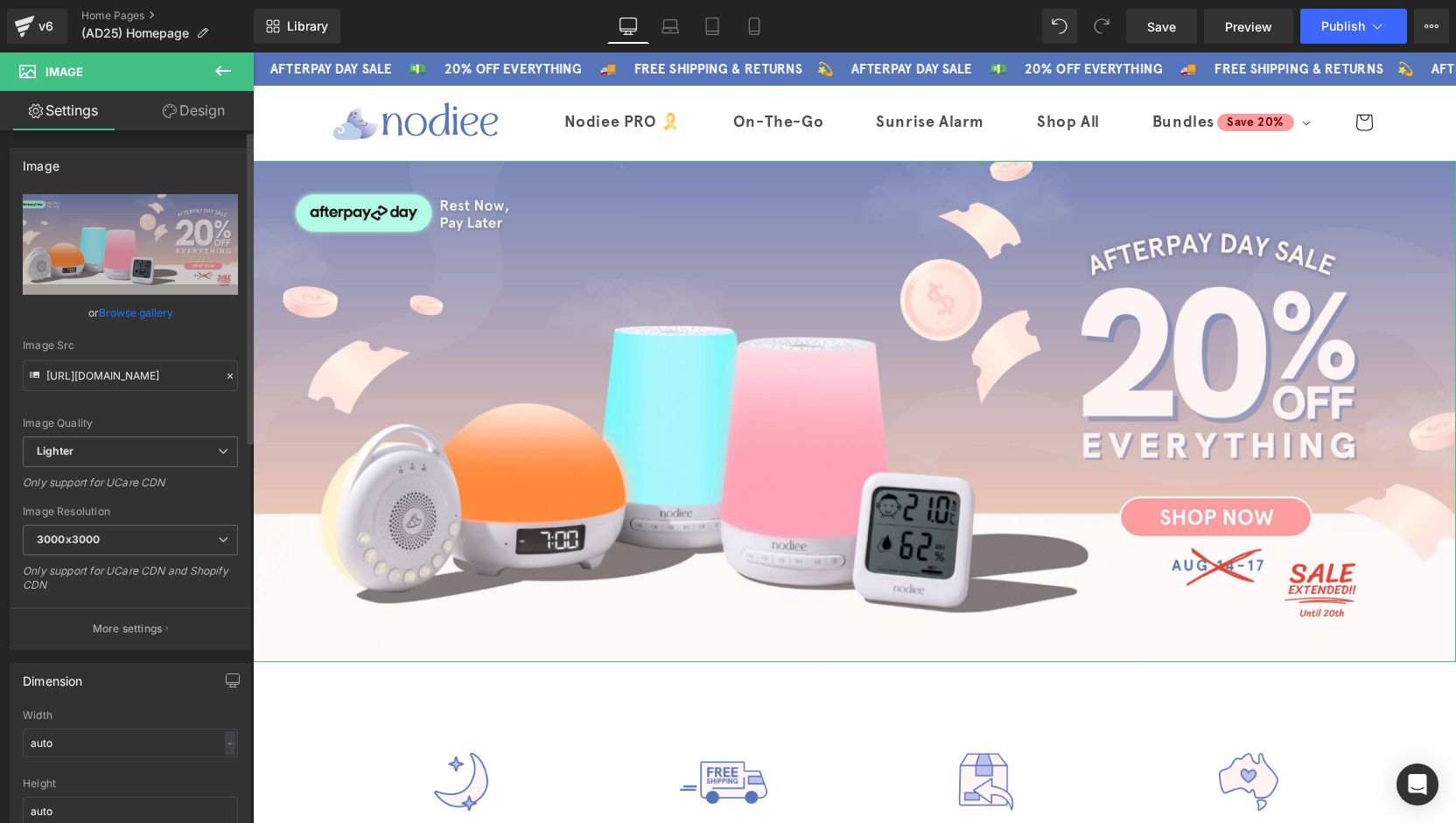
click at [150, 309] on link "Browse gallery" at bounding box center [136, 312] width 75 height 31
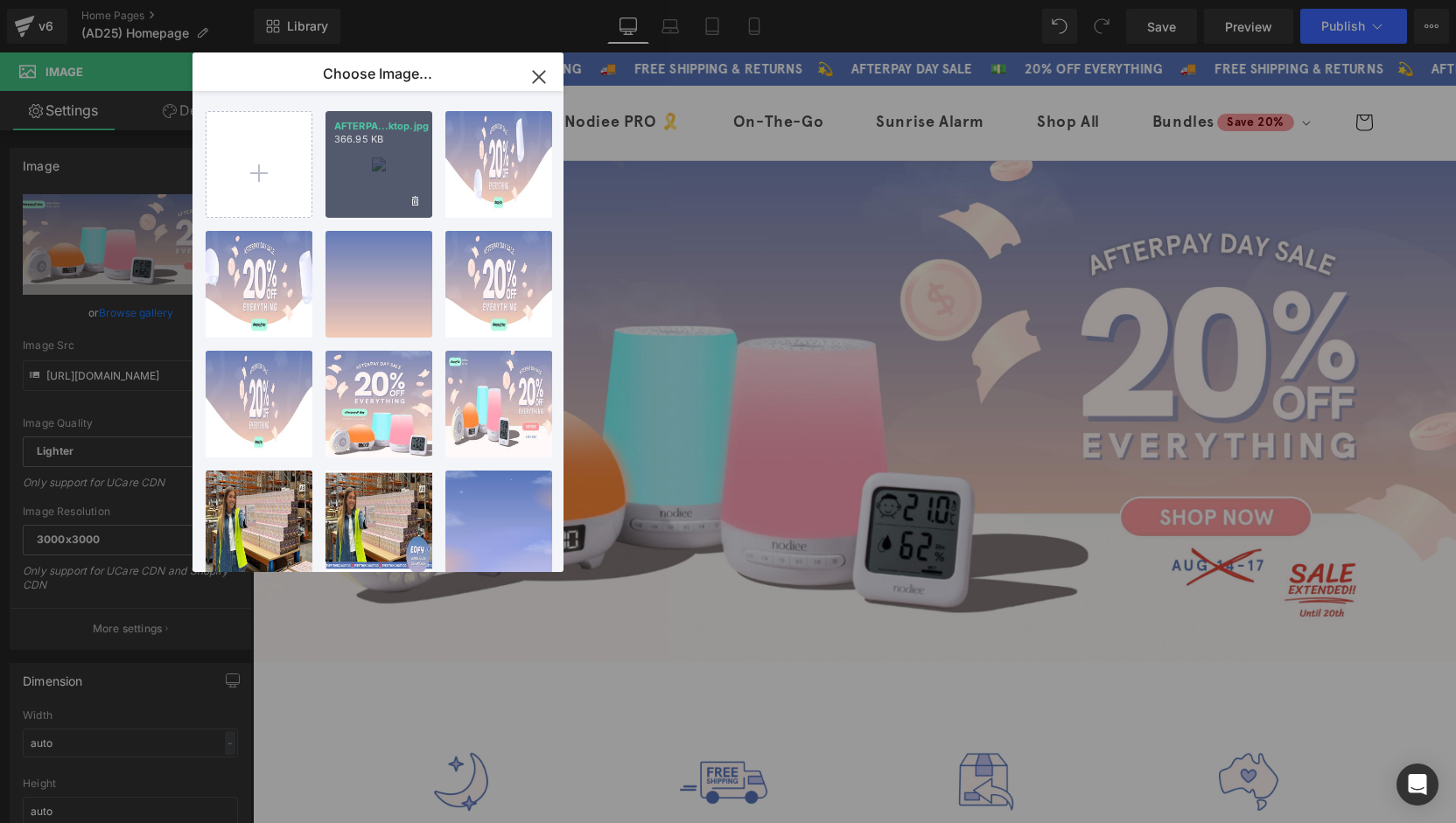
click at [381, 176] on div "AFTERPA...ktop.jpg 366.95 KB" at bounding box center [378, 164] width 107 height 107
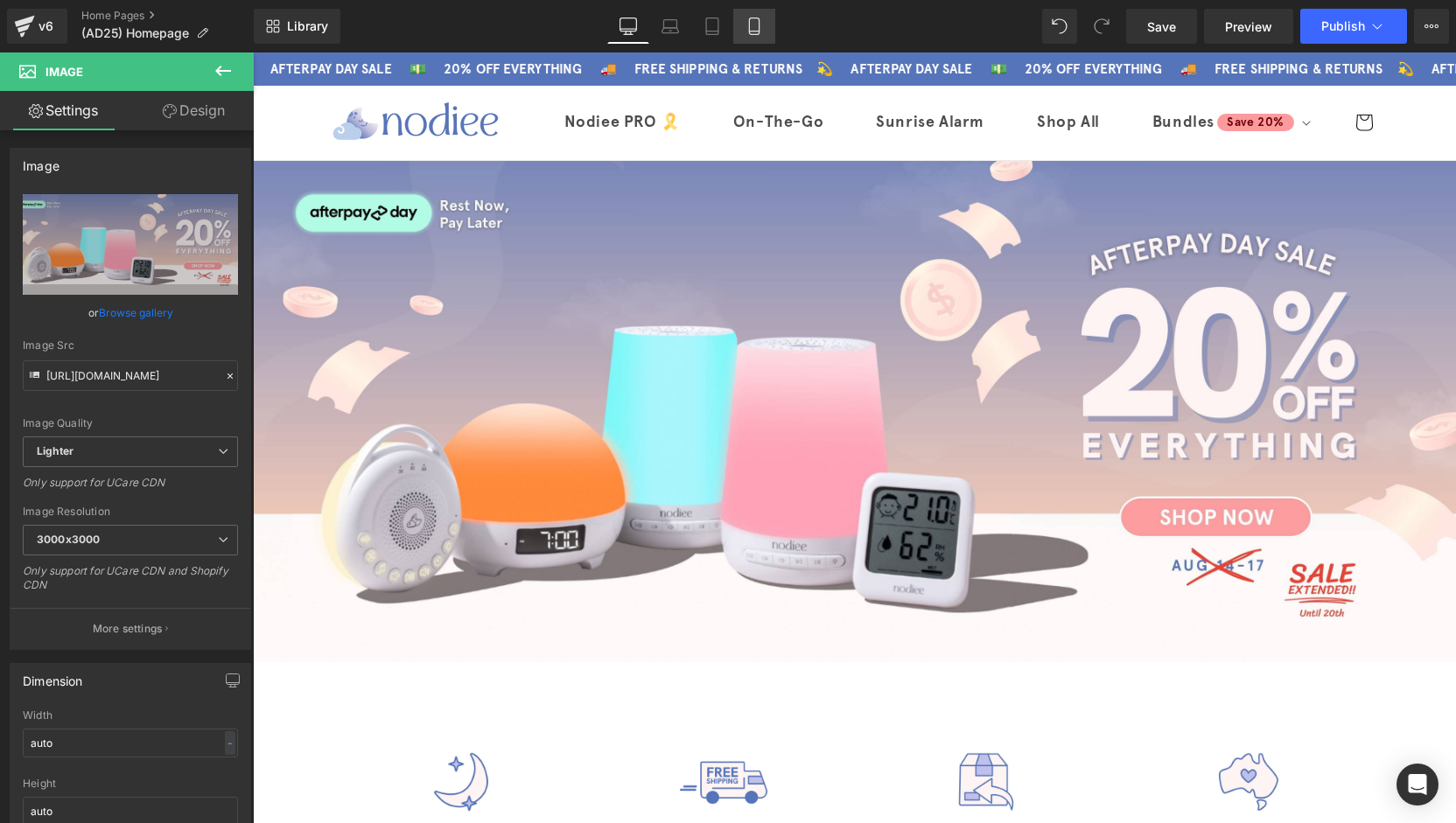
click at [755, 32] on icon at bounding box center [754, 32] width 10 height 0
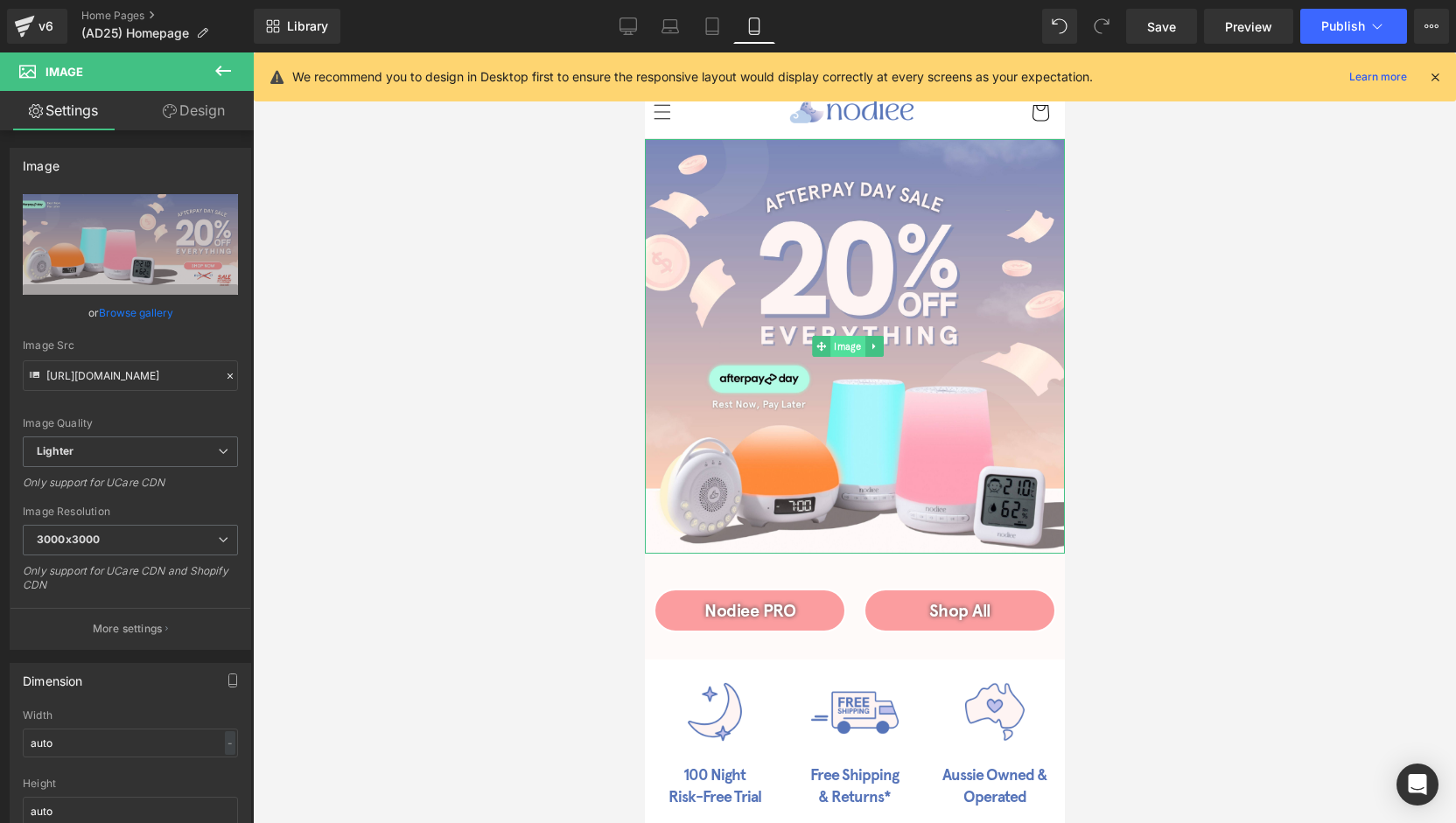
click at [844, 344] on span "Image" at bounding box center [847, 346] width 35 height 21
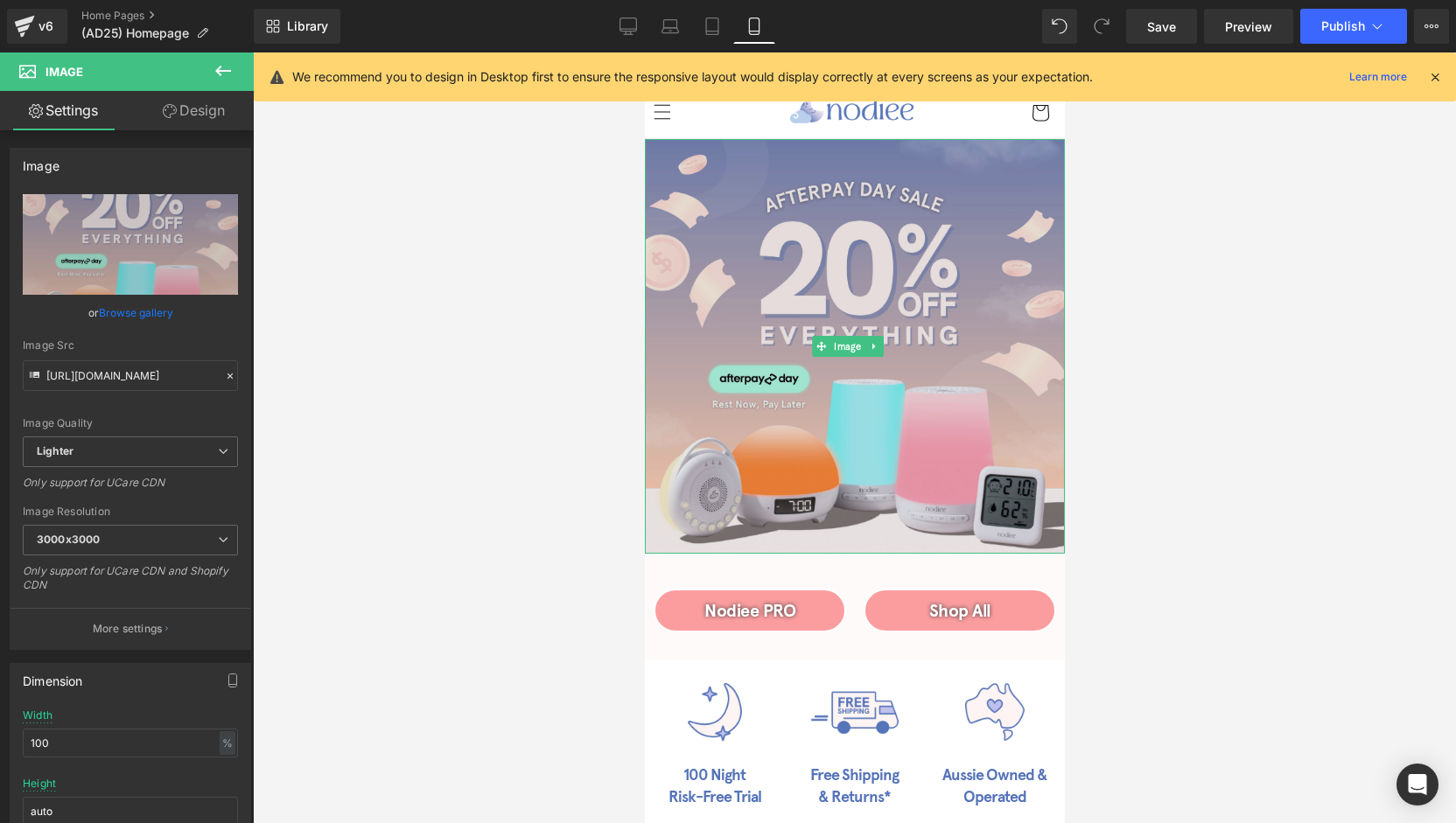
click at [856, 341] on span "Image" at bounding box center [847, 346] width 35 height 21
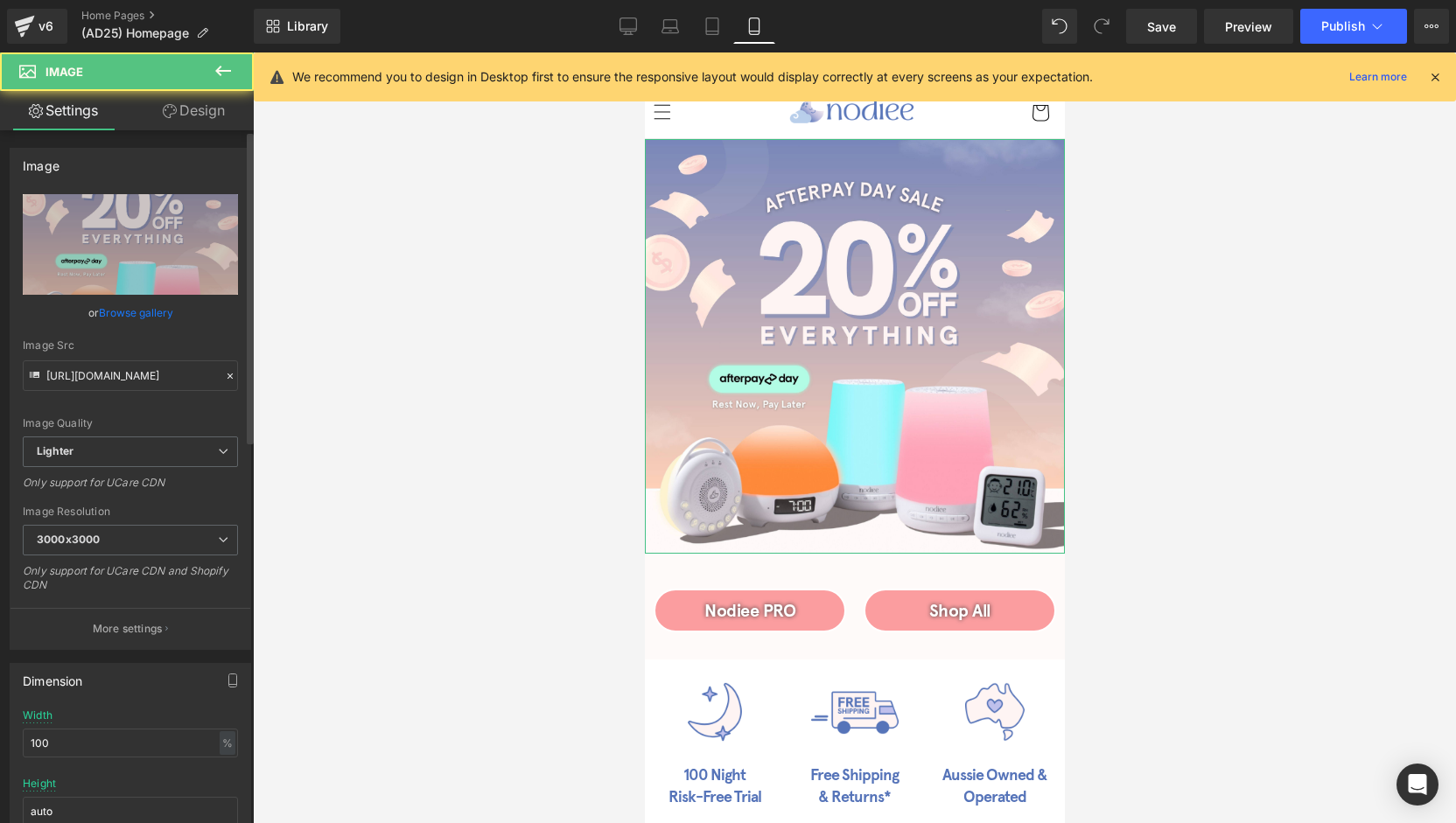
click at [130, 316] on link "Browse gallery" at bounding box center [136, 312] width 75 height 31
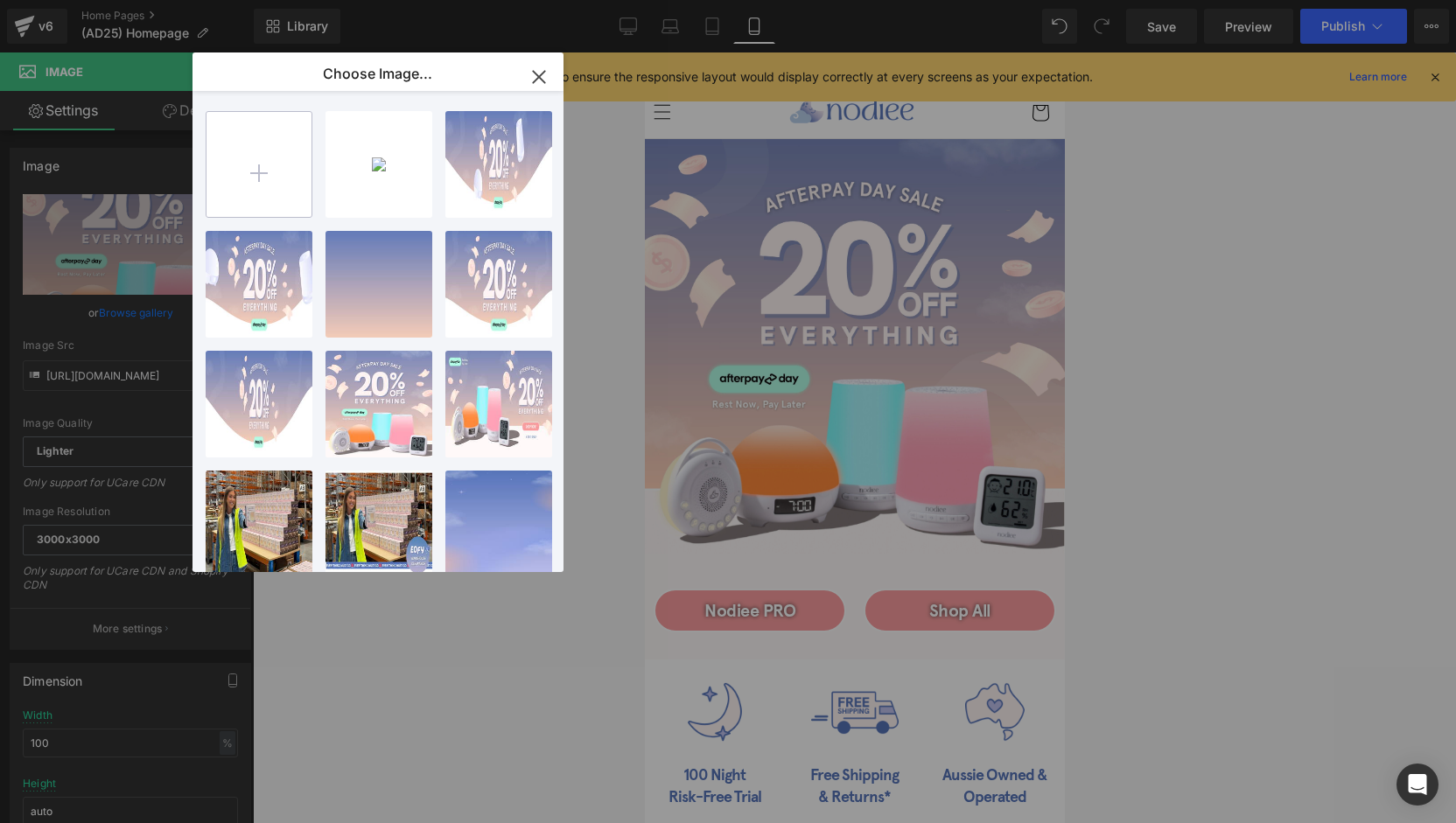
click at [288, 146] on input "file" at bounding box center [258, 164] width 105 height 105
type input "C:\fakepath\AFTERPAY DAY SALE-2025 BANNER - mobile.jpg"
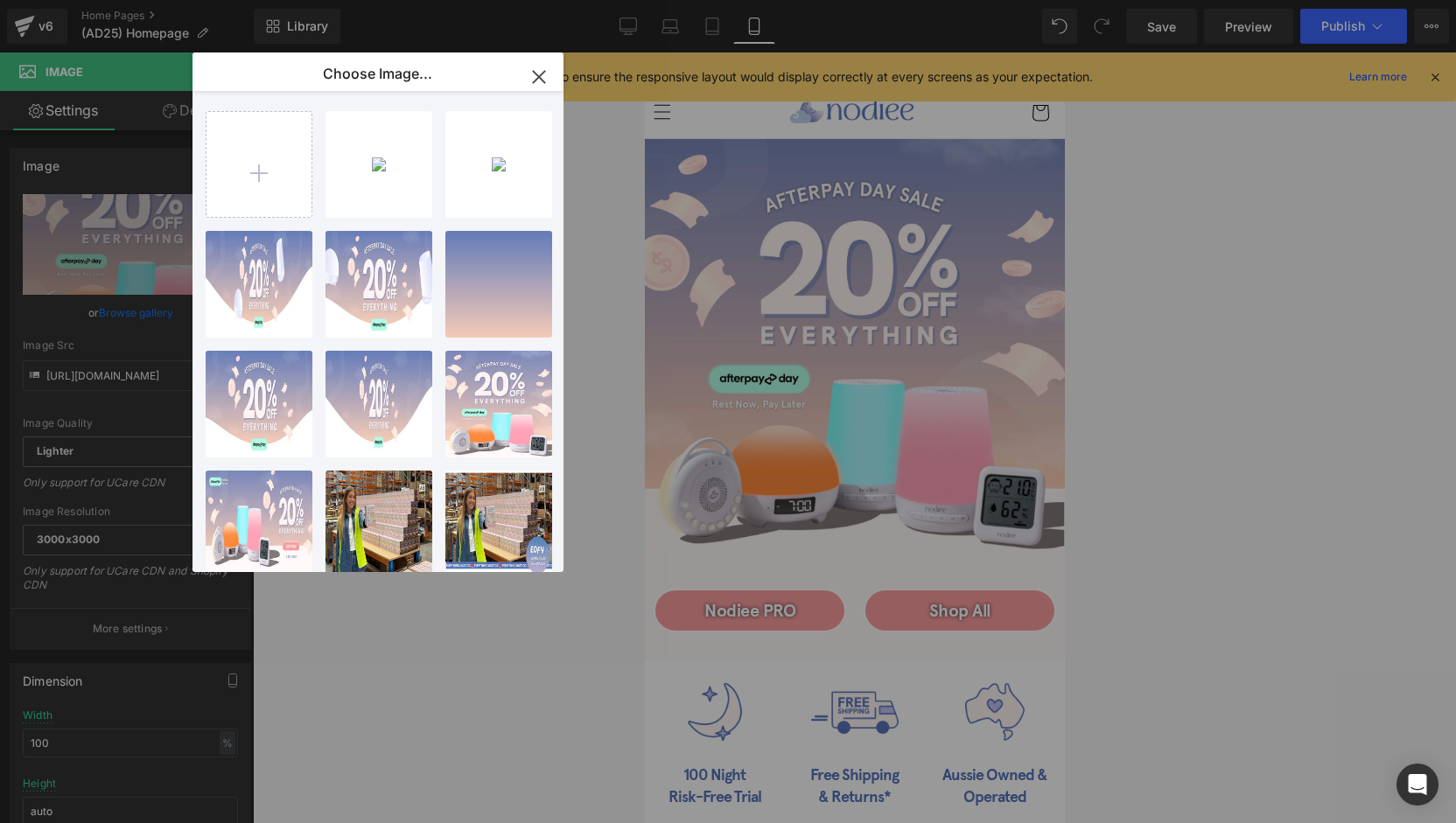
click at [0, 0] on div "AFTERPA...bile.jpg 564.06 KB" at bounding box center [0, 0] width 0 height 0
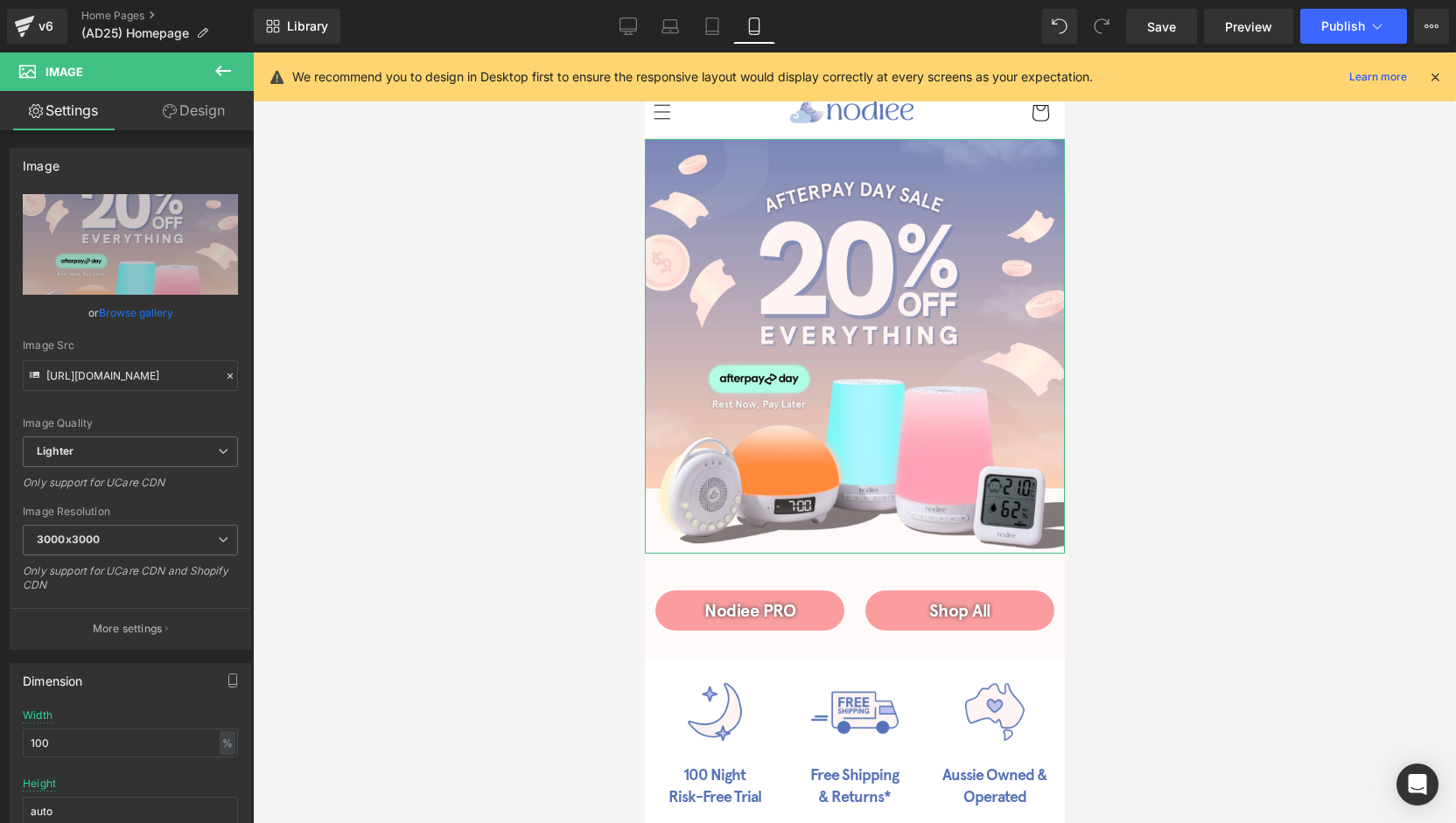
click at [128, 306] on link "Browse gallery" at bounding box center [136, 312] width 75 height 31
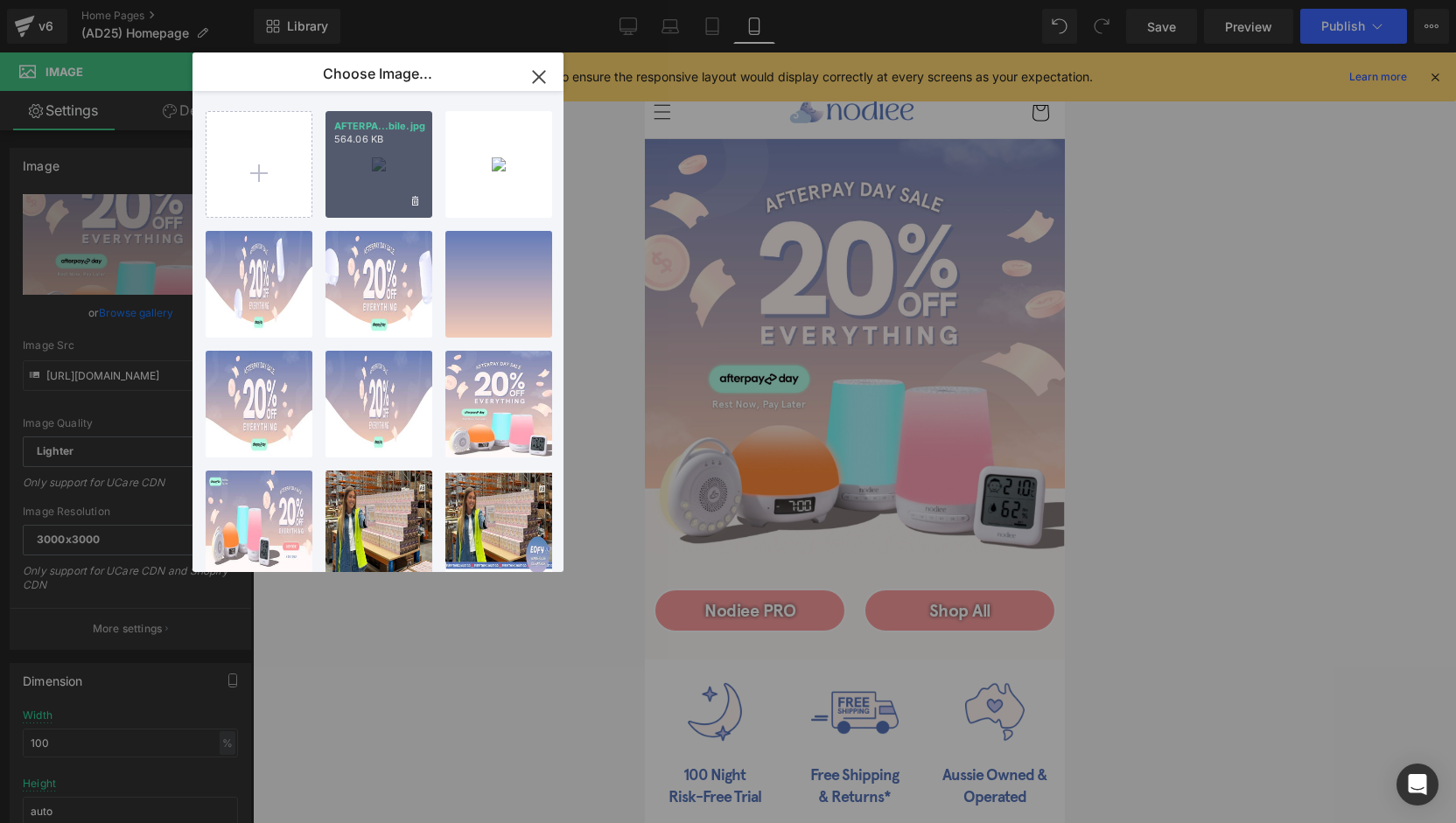
click at [395, 160] on div "AFTERPA...bile.jpg 564.06 KB" at bounding box center [378, 164] width 107 height 107
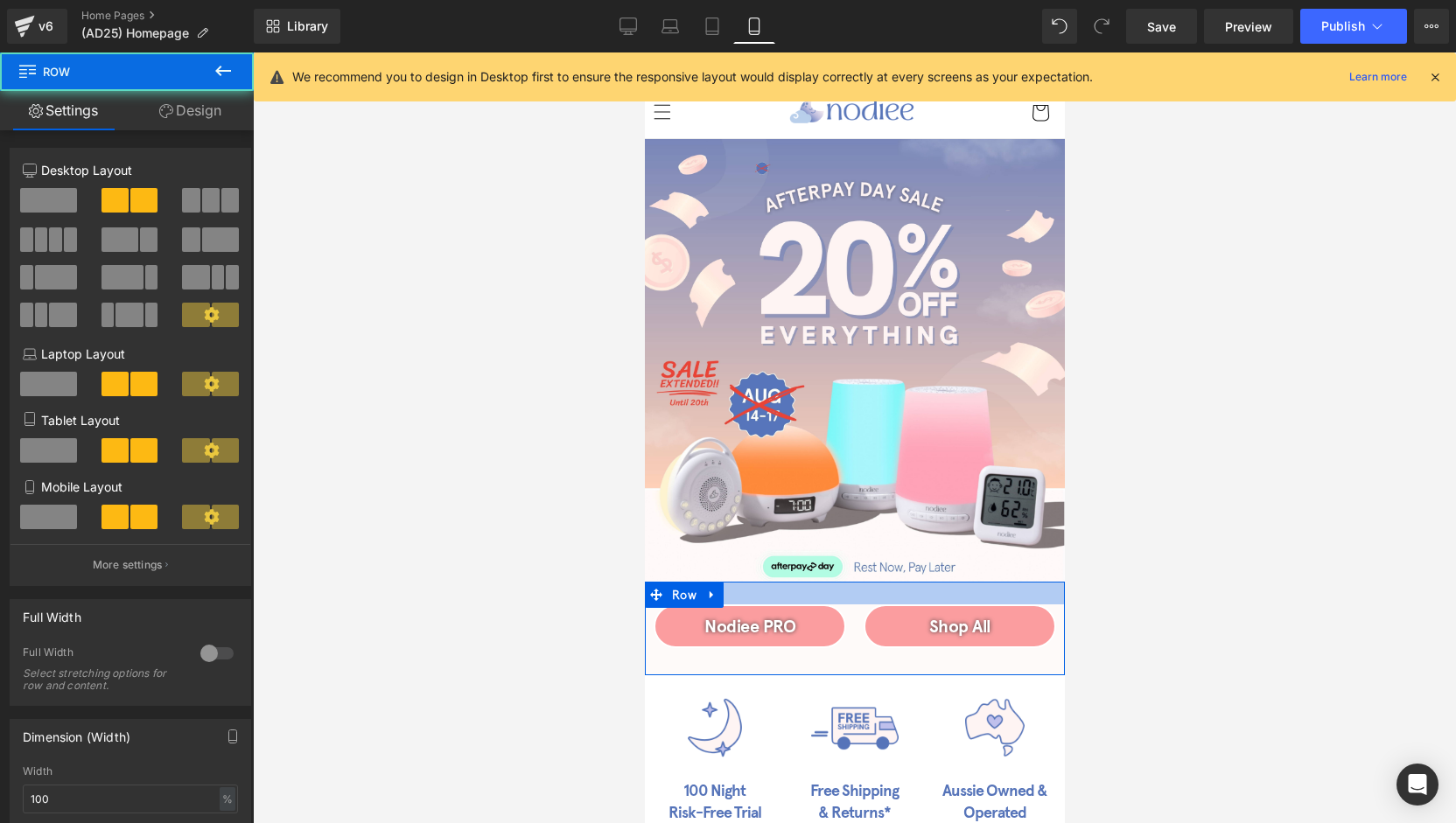
drag, startPoint x: 855, startPoint y: 582, endPoint x: 856, endPoint y: 570, distance: 12.0
click at [856, 582] on div at bounding box center [853, 593] width 420 height 23
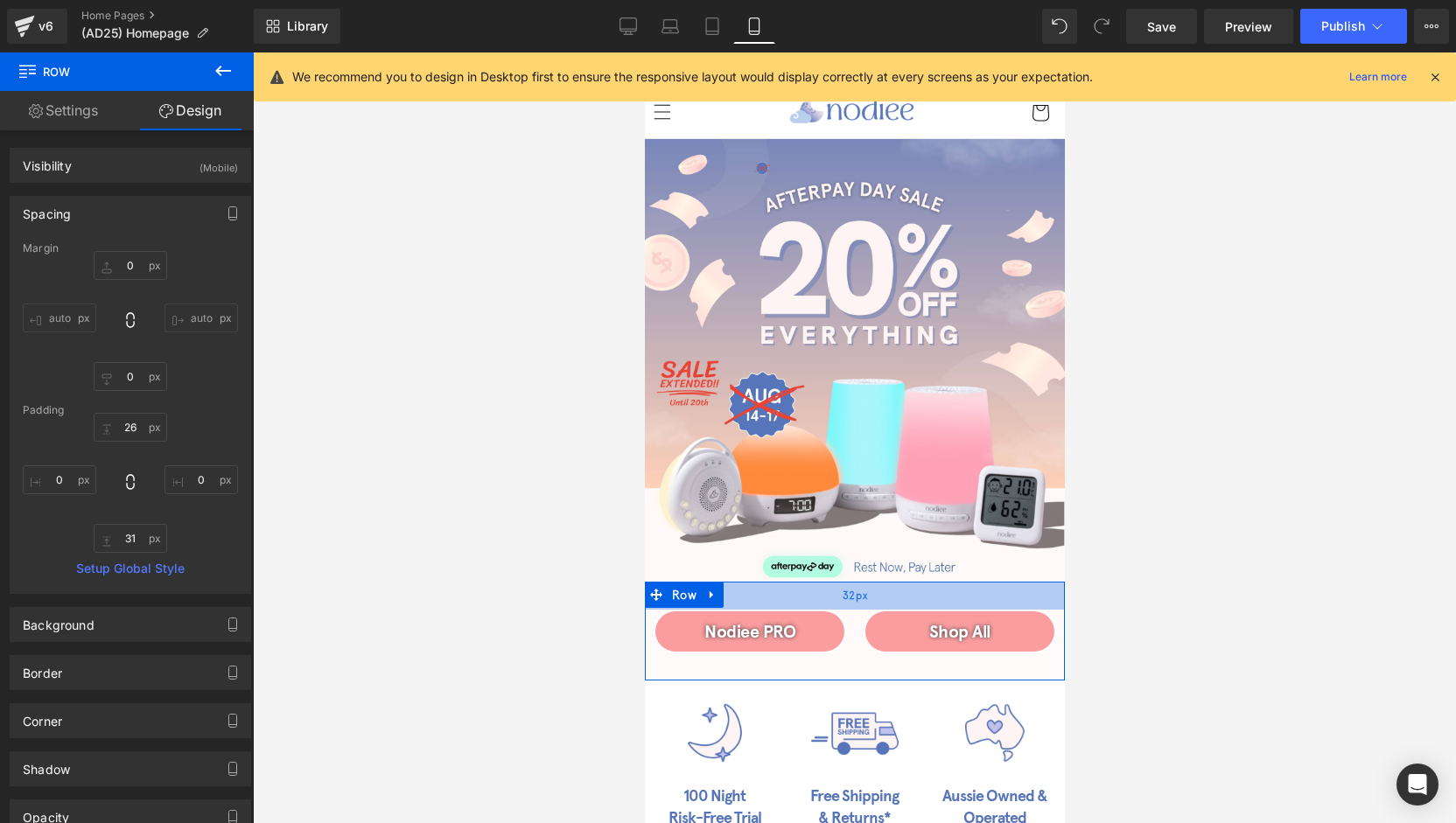
click at [863, 582] on div "32px" at bounding box center [853, 596] width 420 height 28
click at [912, 582] on div at bounding box center [853, 594] width 420 height 25
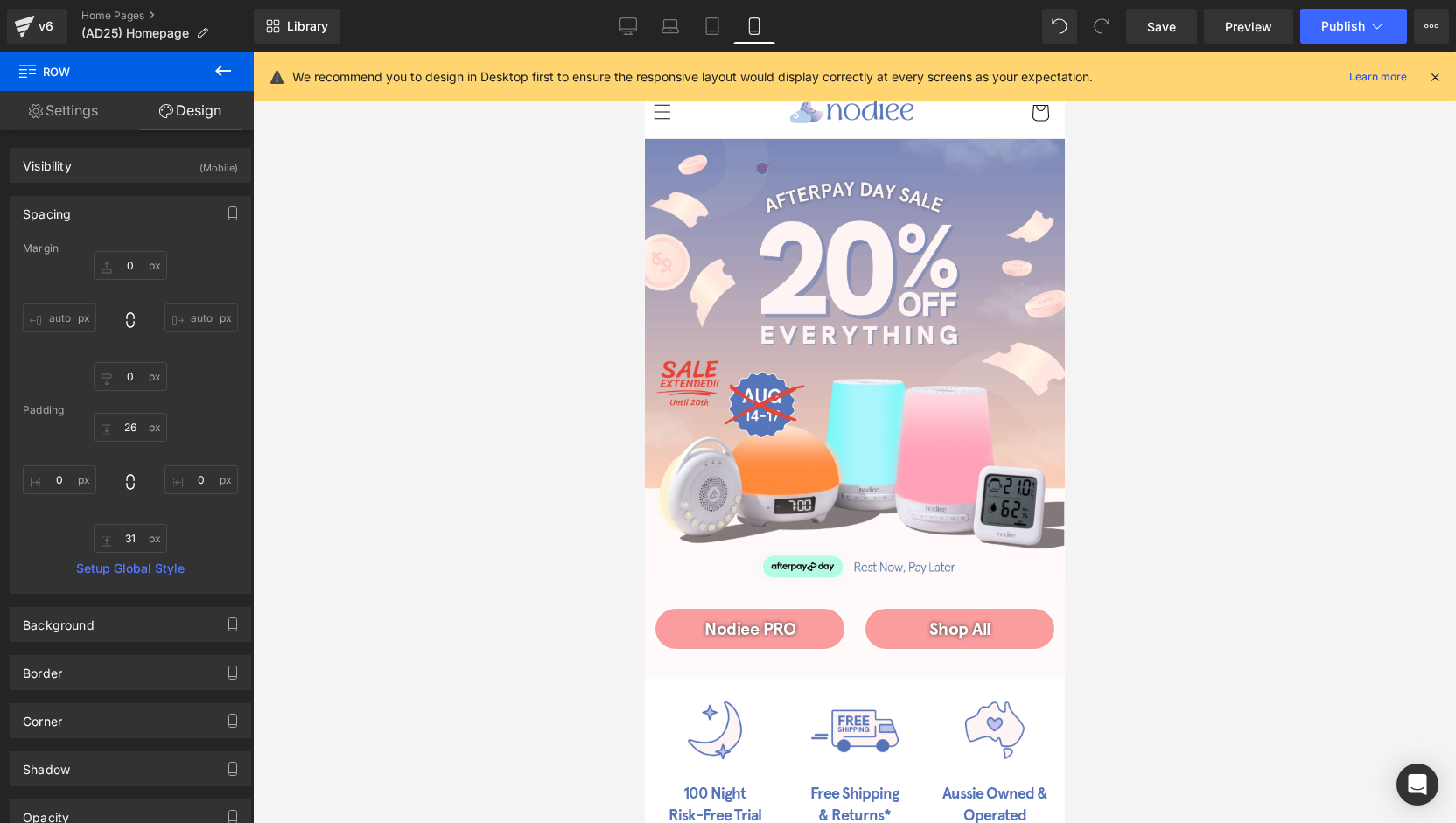
scroll to position [88, 0]
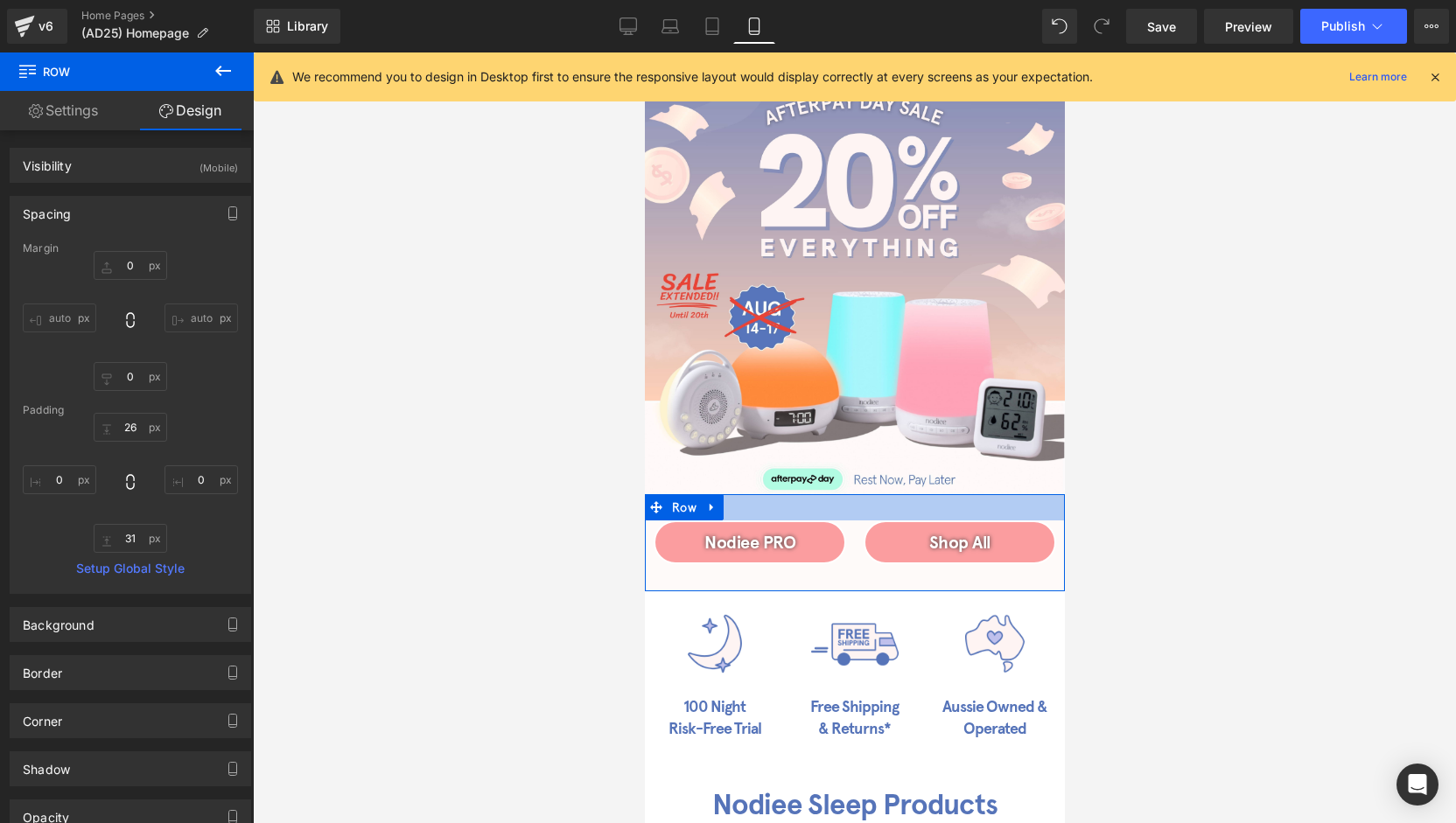
click at [859, 494] on div at bounding box center [853, 507] width 420 height 26
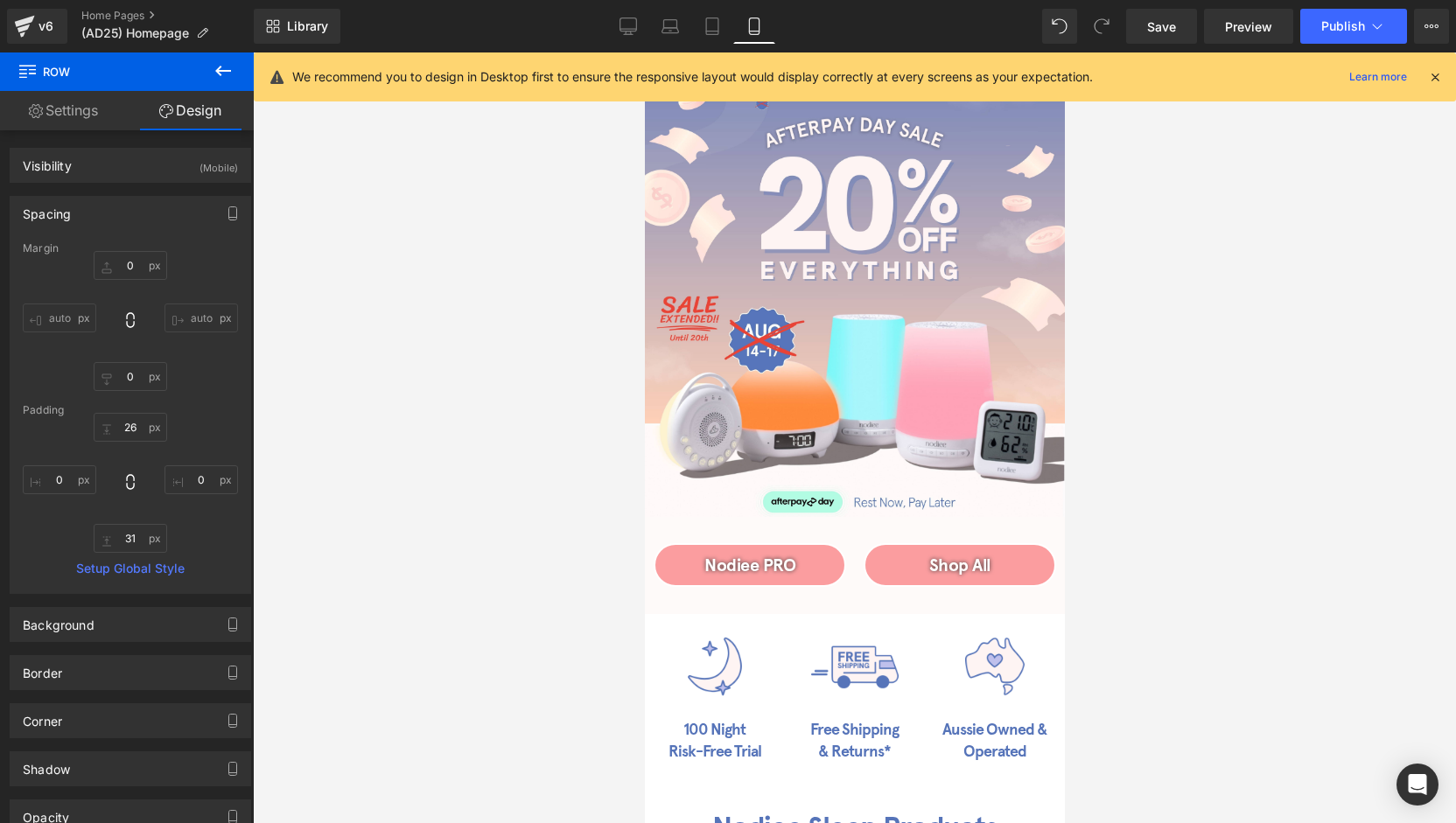
scroll to position [0, 0]
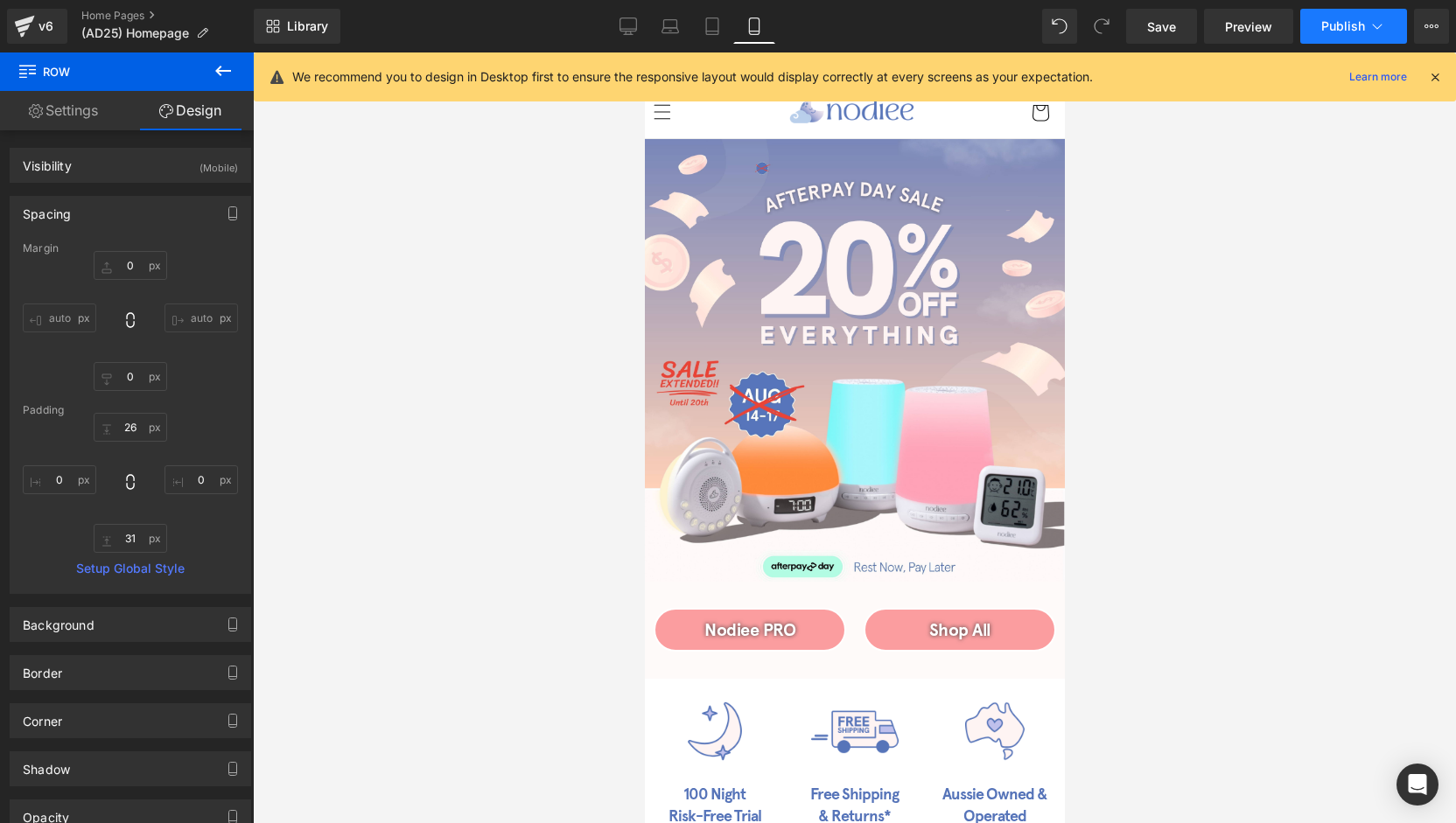
click at [1361, 27] on span "Publish" at bounding box center [1343, 26] width 44 height 14
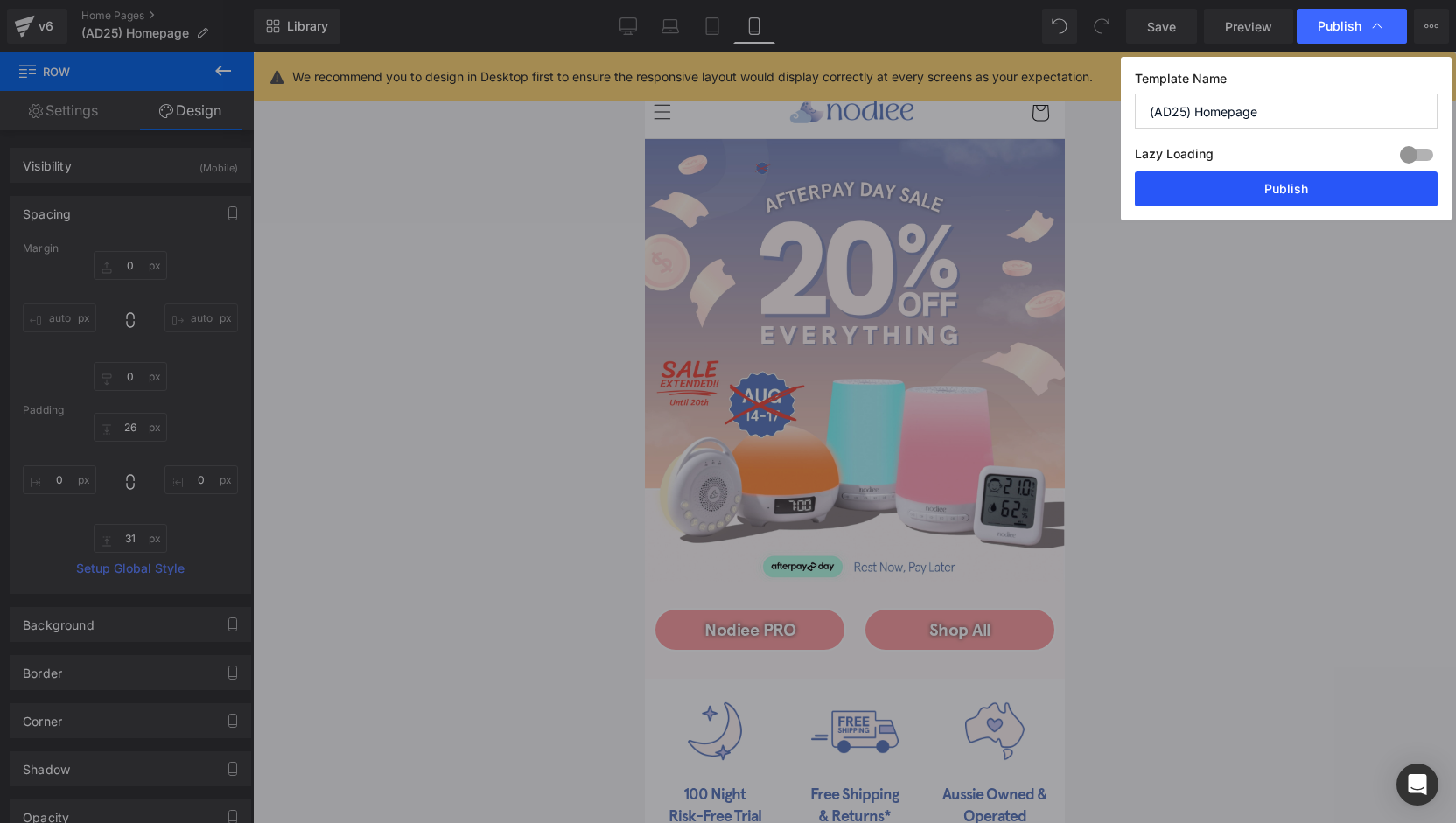
click at [1288, 201] on button "Publish" at bounding box center [1285, 189] width 302 height 35
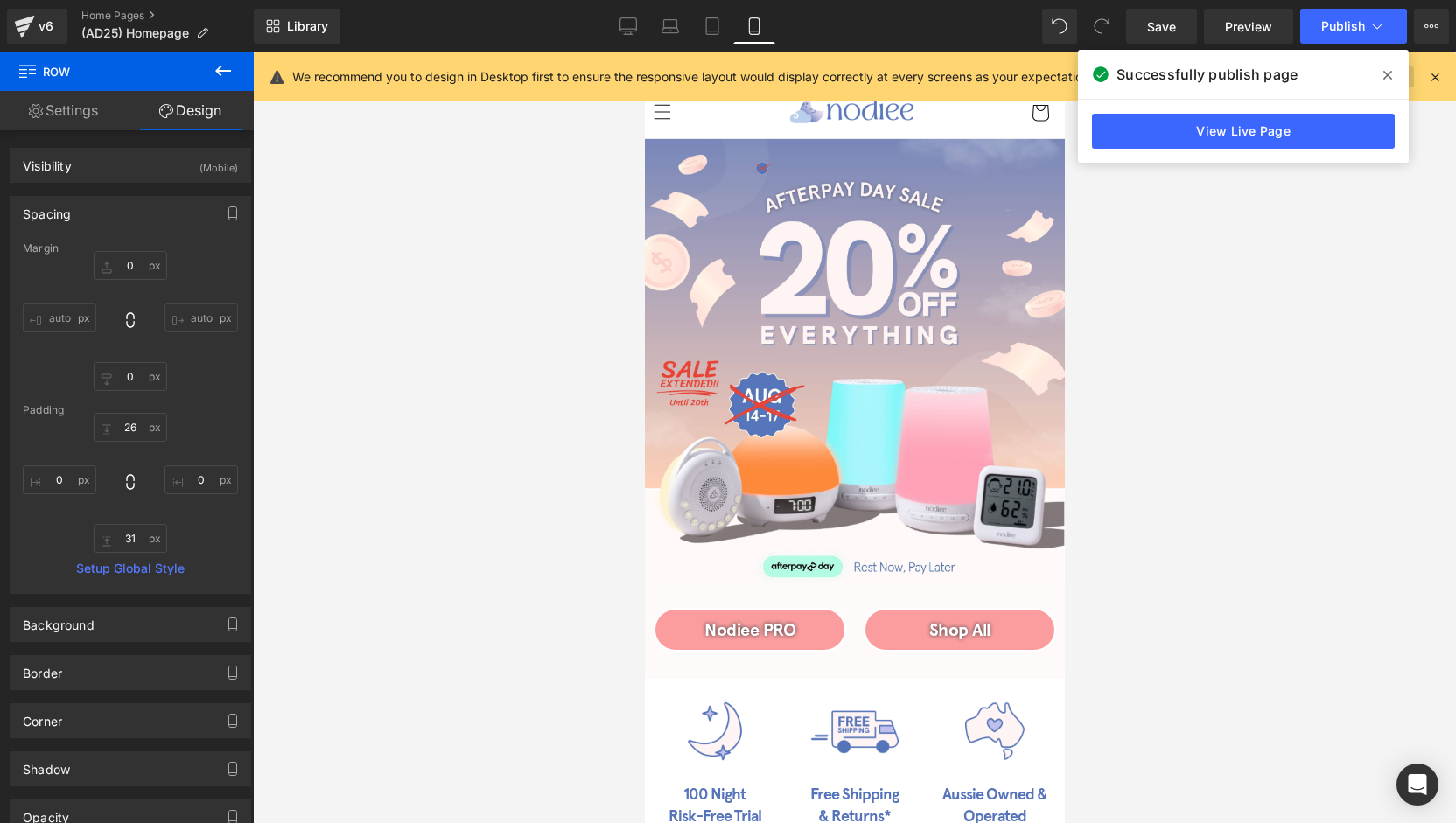
click at [1384, 69] on icon at bounding box center [1387, 75] width 9 height 14
